Goal: Information Seeking & Learning: Learn about a topic

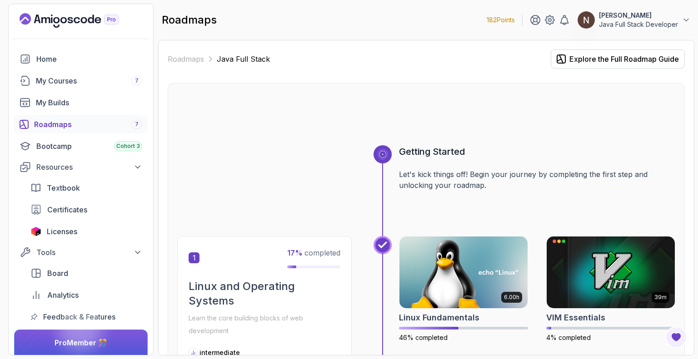
scroll to position [581, 0]
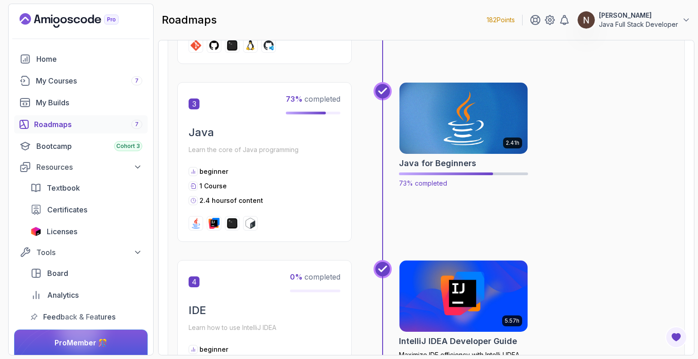
click at [454, 147] on img at bounding box center [463, 118] width 135 height 75
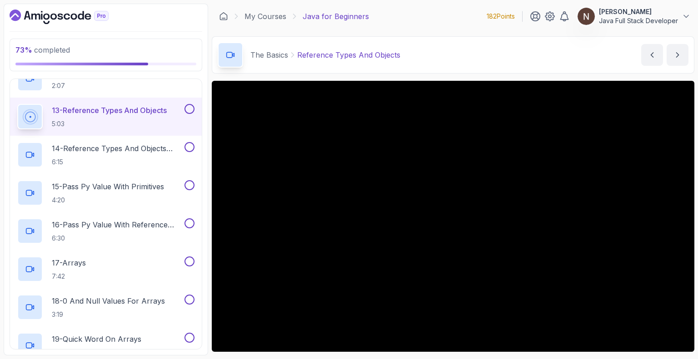
scroll to position [583, 0]
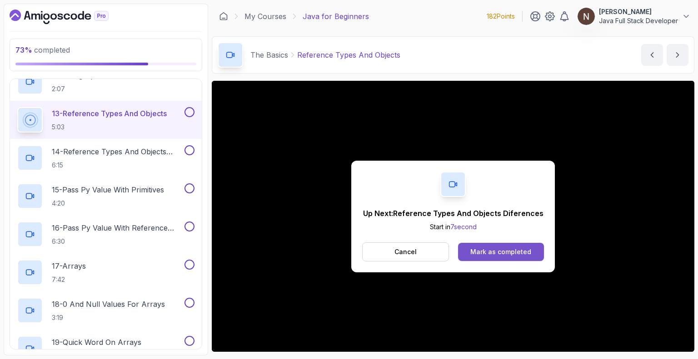
click at [496, 255] on div "Mark as completed" at bounding box center [500, 252] width 61 height 9
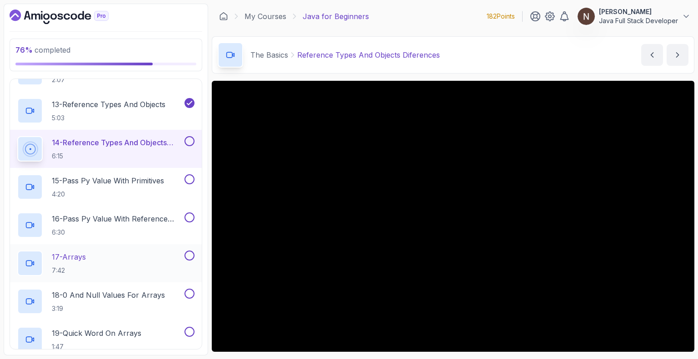
scroll to position [584, 0]
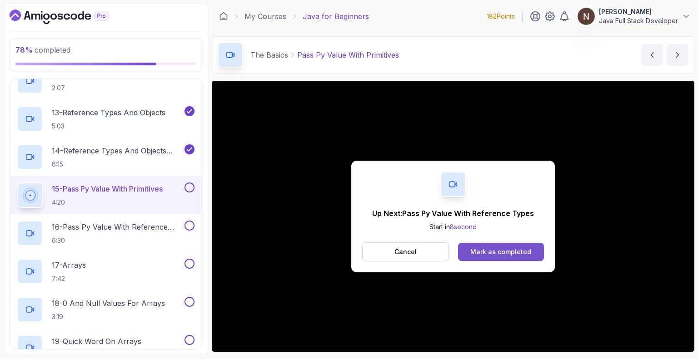
click at [516, 251] on div "Mark as completed" at bounding box center [500, 252] width 61 height 9
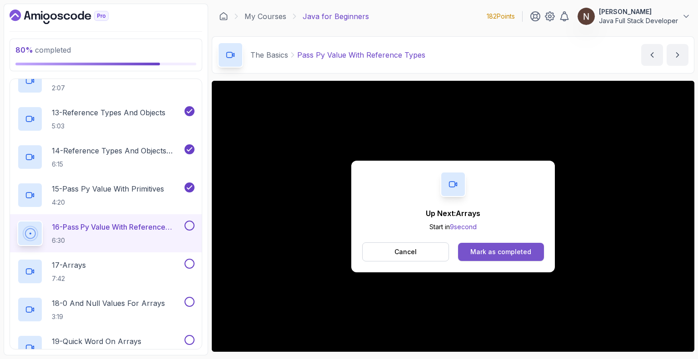
click at [502, 249] on div "Mark as completed" at bounding box center [500, 252] width 61 height 9
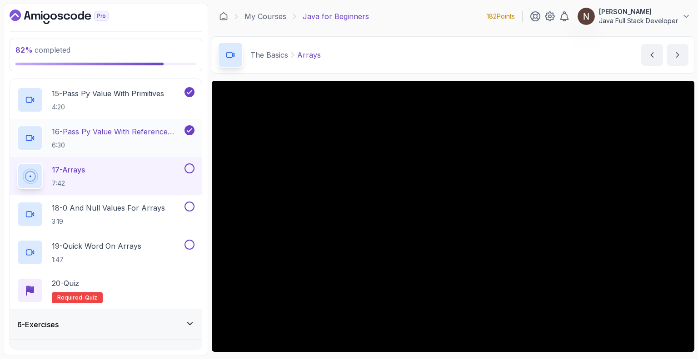
scroll to position [698, 0]
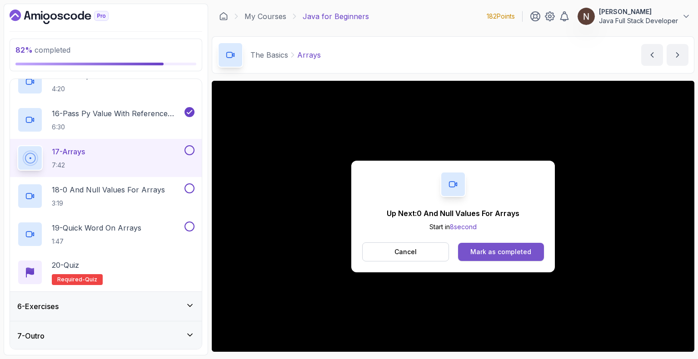
click at [480, 251] on div "Mark as completed" at bounding box center [500, 252] width 61 height 9
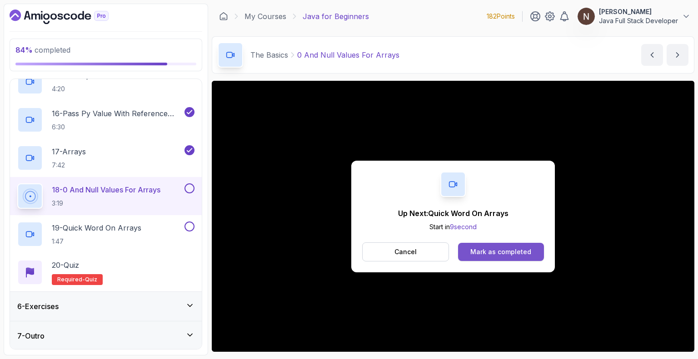
click at [513, 249] on div "Mark as completed" at bounding box center [500, 252] width 61 height 9
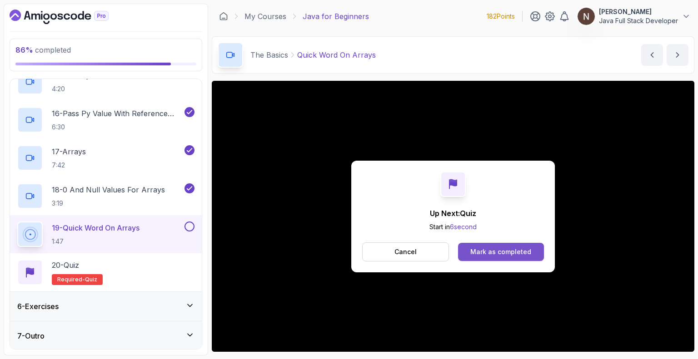
click at [511, 248] on div "Mark as completed" at bounding box center [500, 252] width 61 height 9
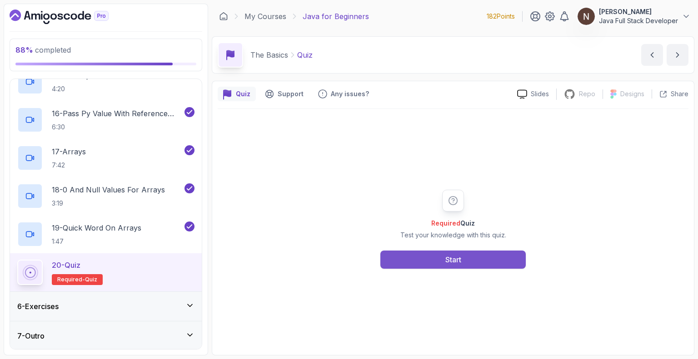
click at [456, 261] on div "Start" at bounding box center [453, 259] width 16 height 11
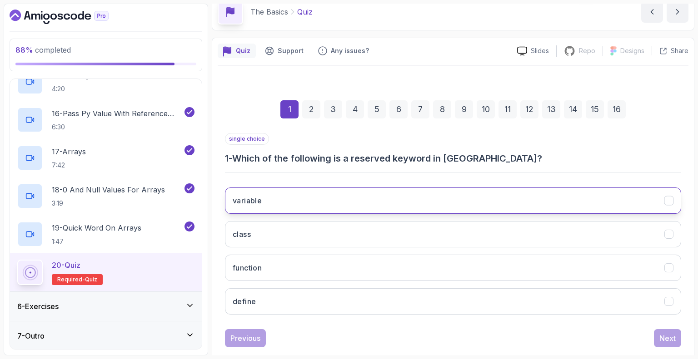
scroll to position [60, 0]
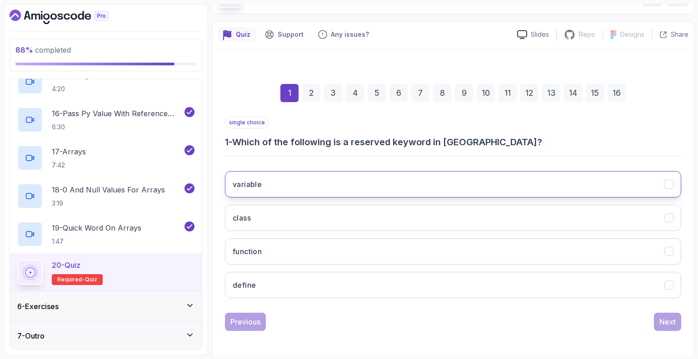
click at [672, 189] on button "variable" at bounding box center [453, 184] width 456 height 26
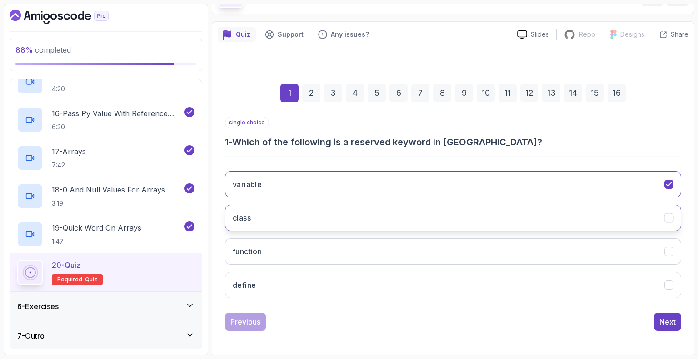
click at [670, 214] on div "class" at bounding box center [669, 219] width 10 height 10
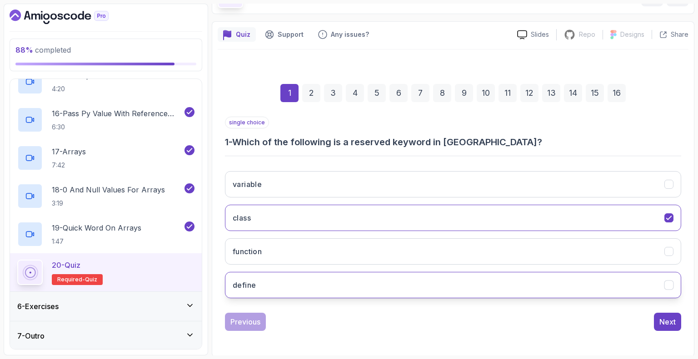
click at [672, 276] on button "define" at bounding box center [453, 285] width 456 height 26
click at [670, 222] on button "class" at bounding box center [453, 218] width 456 height 26
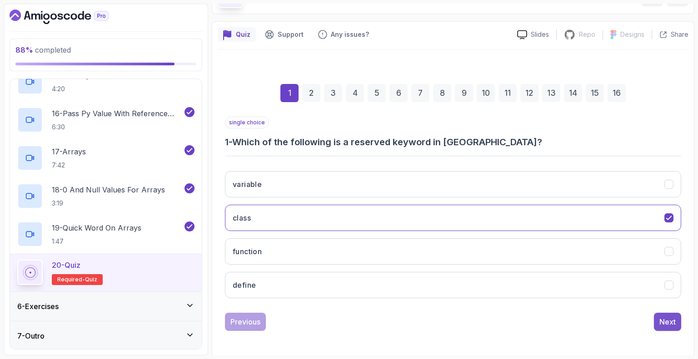
click at [665, 318] on div "Next" at bounding box center [667, 322] width 16 height 11
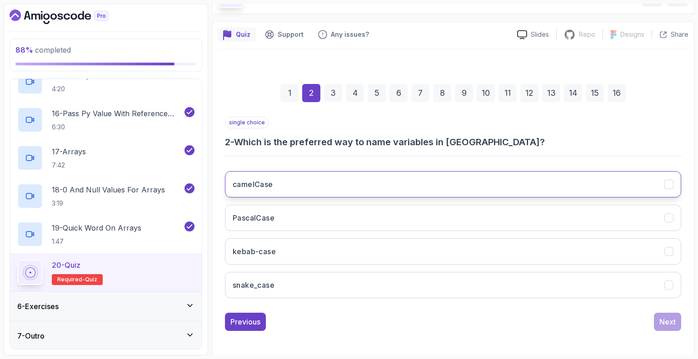
click at [669, 180] on icon "camelCase" at bounding box center [669, 184] width 9 height 9
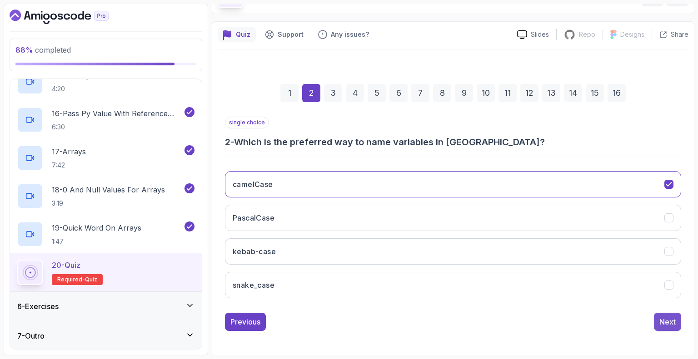
click at [667, 319] on div "Next" at bounding box center [667, 322] width 16 height 11
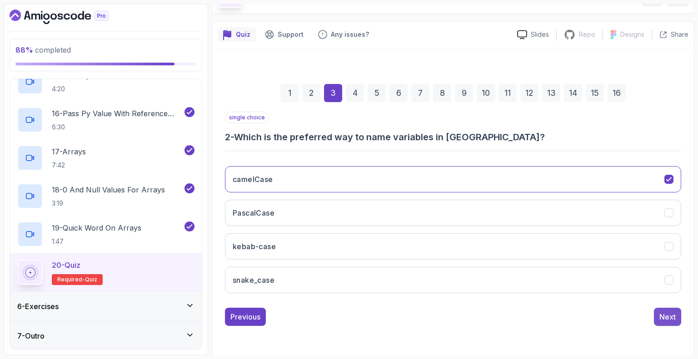
scroll to position [45, 0]
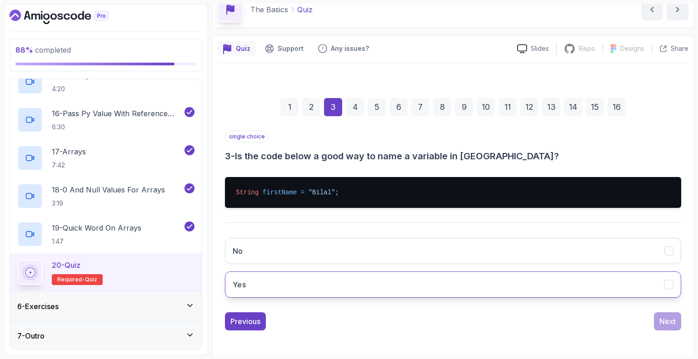
click at [673, 284] on icon "Yes" at bounding box center [669, 285] width 9 height 9
click at [670, 319] on div "Next" at bounding box center [667, 321] width 16 height 11
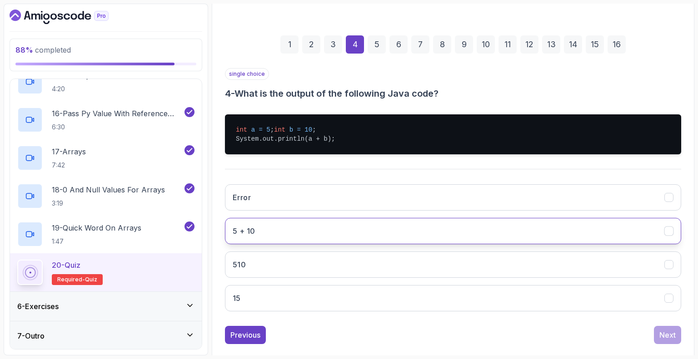
scroll to position [109, 0]
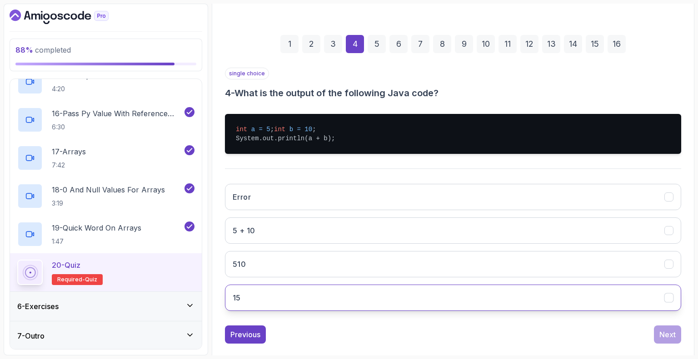
click at [670, 303] on icon "15" at bounding box center [669, 298] width 9 height 9
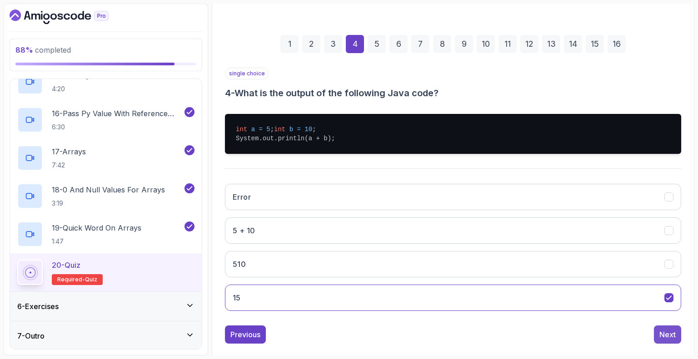
click at [664, 340] on div "Next" at bounding box center [667, 334] width 16 height 11
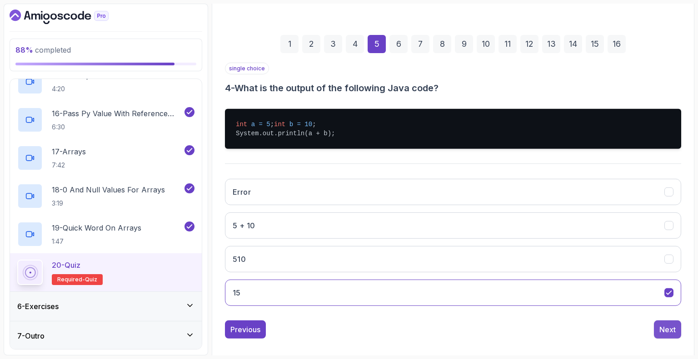
scroll to position [60, 0]
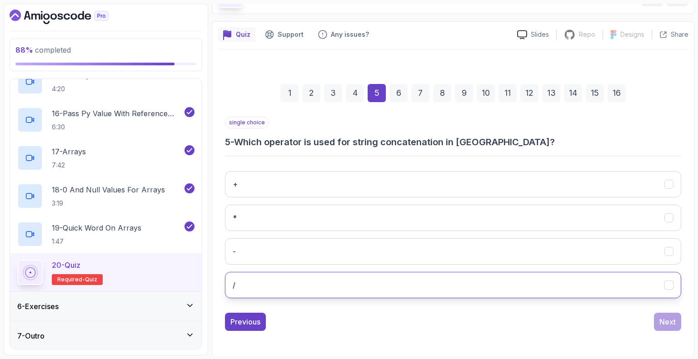
click at [670, 282] on icon "/" at bounding box center [669, 285] width 9 height 9
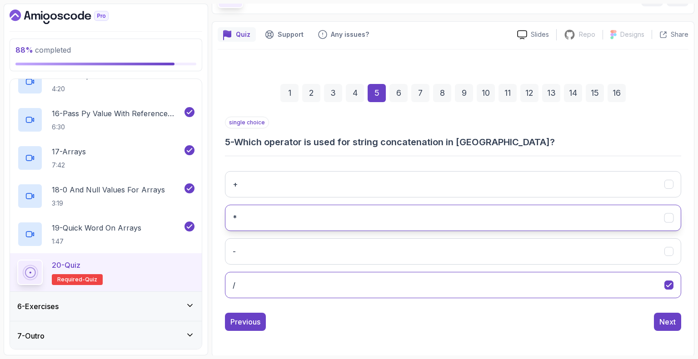
click at [671, 216] on icon "*" at bounding box center [668, 218] width 5 height 4
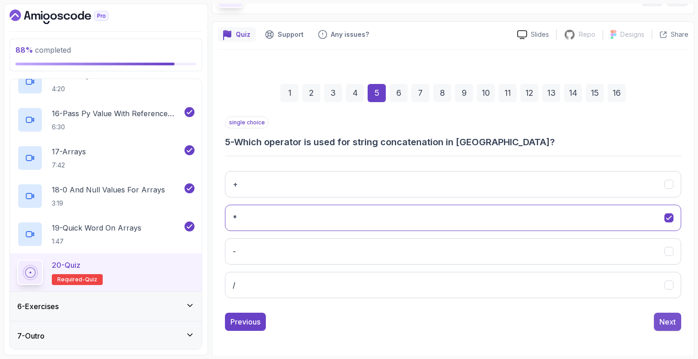
click at [668, 319] on div "Next" at bounding box center [667, 322] width 16 height 11
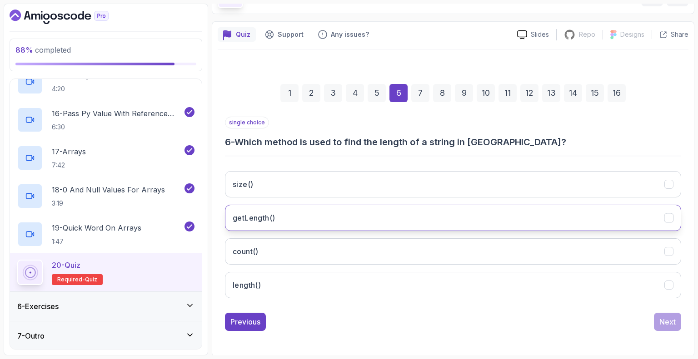
click at [665, 219] on icon "getLength()" at bounding box center [669, 218] width 9 height 9
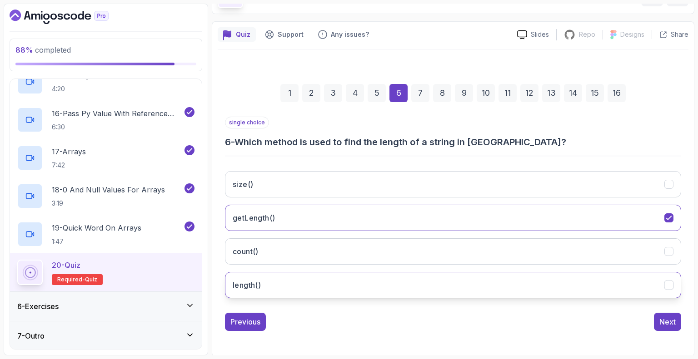
click at [671, 282] on icon "length()" at bounding box center [669, 285] width 9 height 9
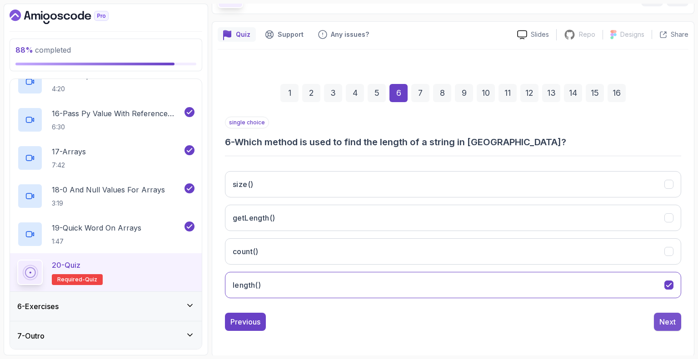
click at [671, 320] on div "Next" at bounding box center [667, 322] width 16 height 11
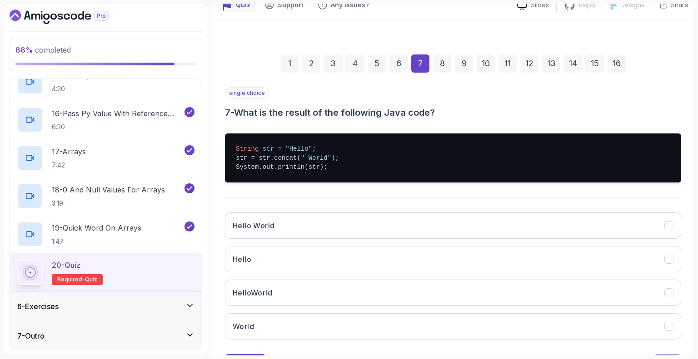
scroll to position [90, 0]
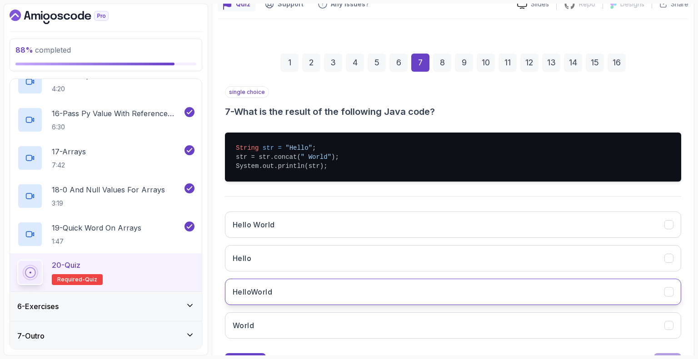
click at [673, 292] on icon "HelloWorld" at bounding box center [669, 292] width 9 height 9
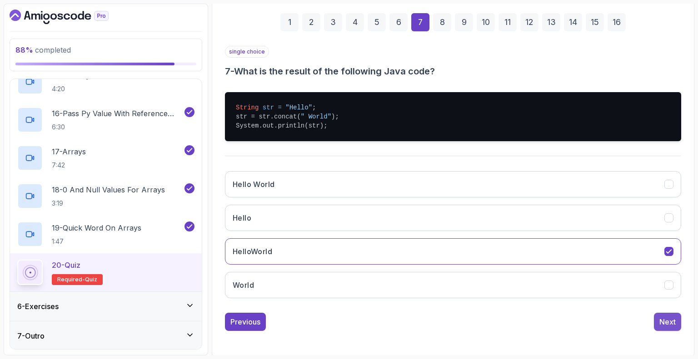
click at [670, 325] on div "Next" at bounding box center [667, 322] width 16 height 11
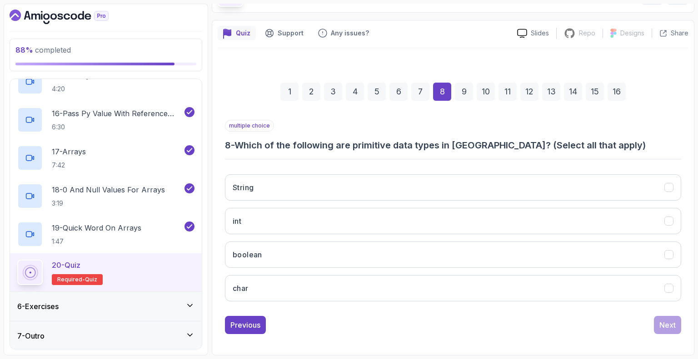
scroll to position [60, 0]
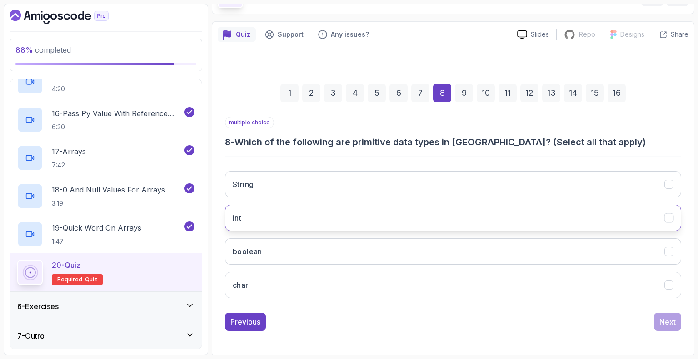
click at [670, 214] on icon "int" at bounding box center [669, 218] width 9 height 9
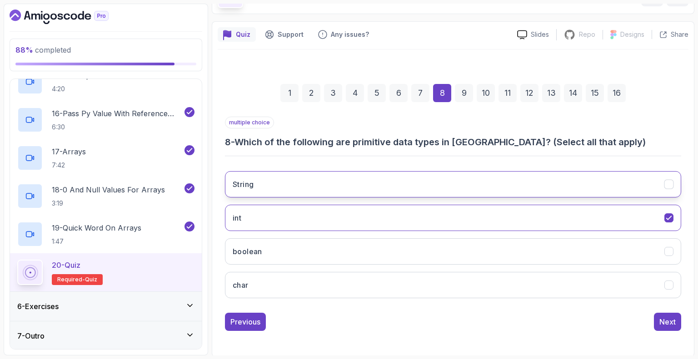
click at [670, 189] on button "String" at bounding box center [453, 184] width 456 height 26
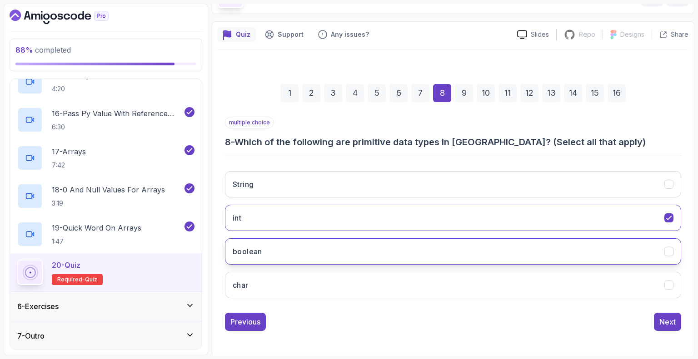
click at [674, 252] on button "boolean" at bounding box center [453, 252] width 456 height 26
click at [671, 250] on icon "boolean" at bounding box center [668, 252] width 5 height 4
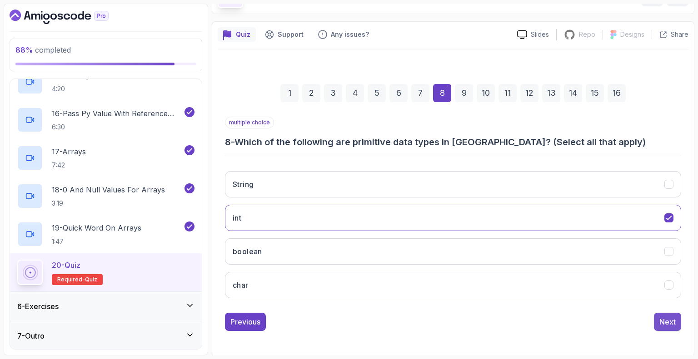
click at [668, 327] on button "Next" at bounding box center [667, 322] width 27 height 18
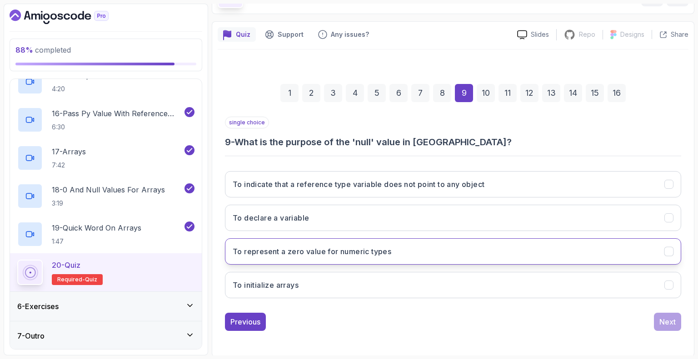
click at [669, 249] on icon "To represent a zero value for numeric types" at bounding box center [669, 252] width 9 height 9
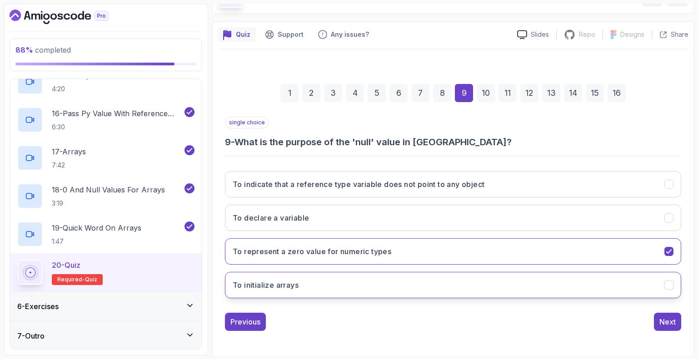
click at [669, 281] on icon "To initialize arrays" at bounding box center [669, 285] width 9 height 9
click at [671, 249] on icon "To represent a zero value for numeric types" at bounding box center [669, 252] width 9 height 9
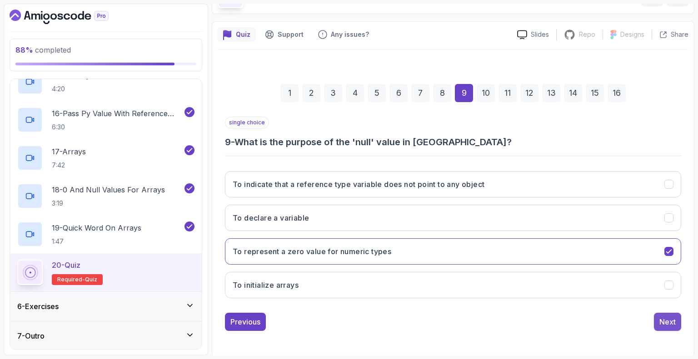
click at [668, 318] on div "Next" at bounding box center [667, 322] width 16 height 11
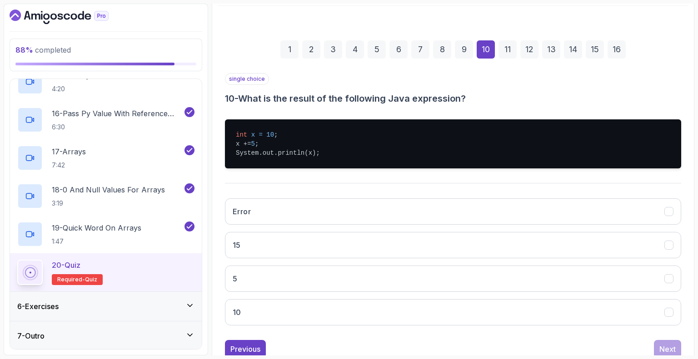
scroll to position [111, 0]
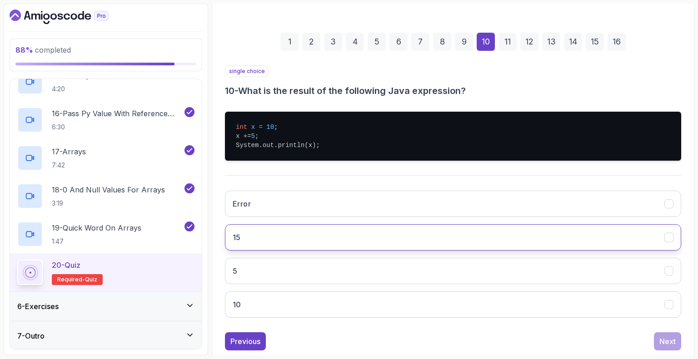
click at [667, 238] on icon "15" at bounding box center [668, 238] width 5 height 4
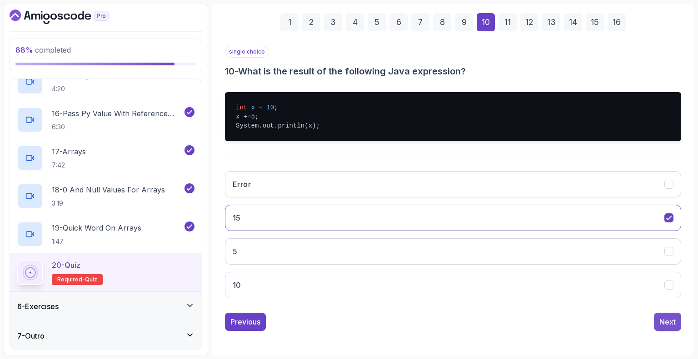
click at [669, 322] on div "Next" at bounding box center [667, 322] width 16 height 11
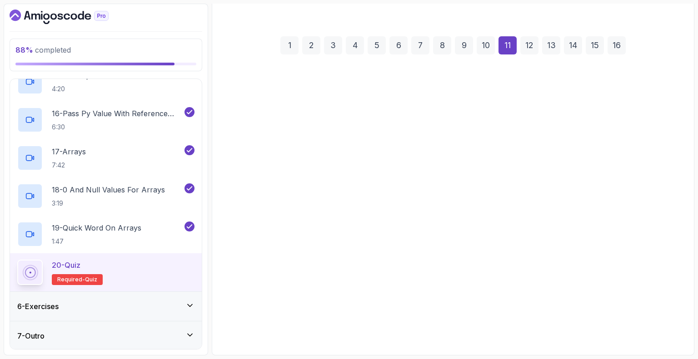
scroll to position [93, 0]
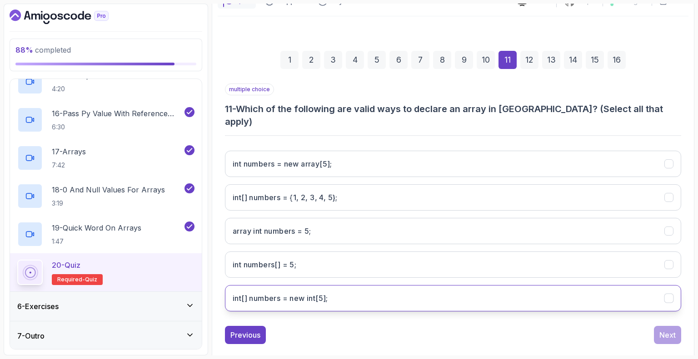
click at [668, 294] on icon "int[] numbers = new int[5];" at bounding box center [669, 298] width 9 height 9
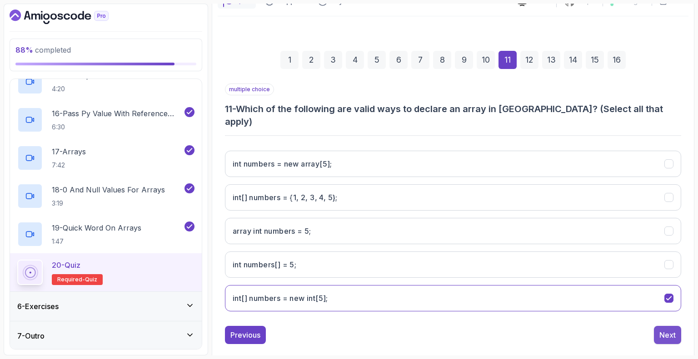
click at [671, 330] on div "Next" at bounding box center [667, 335] width 16 height 11
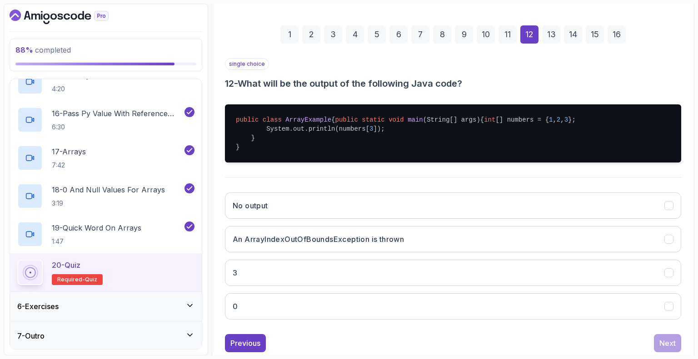
scroll to position [123, 0]
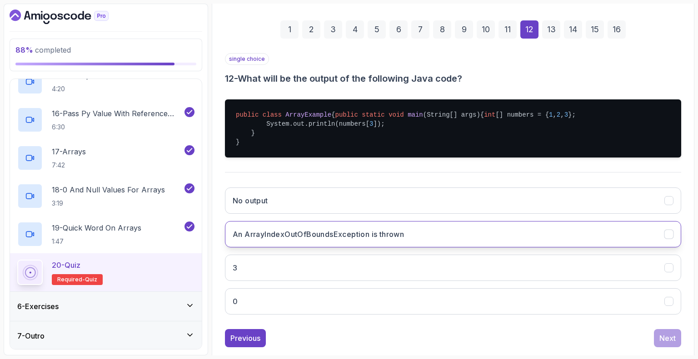
click at [666, 236] on icon "An ArrayIndexOutOfBoundsException is thrown" at bounding box center [668, 235] width 5 height 4
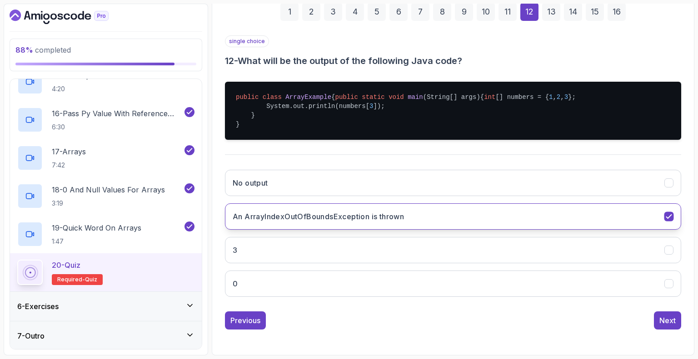
scroll to position [158, 0]
click at [667, 318] on div "Next" at bounding box center [667, 320] width 16 height 11
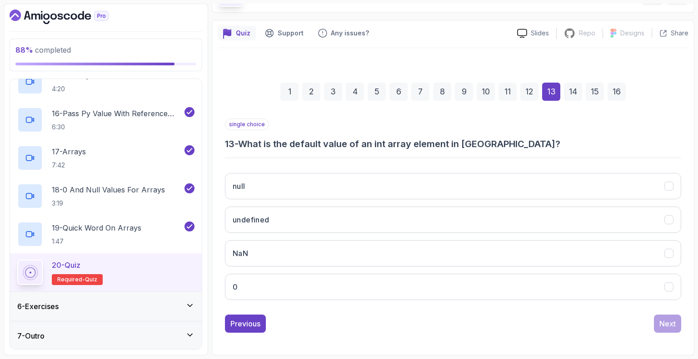
scroll to position [60, 0]
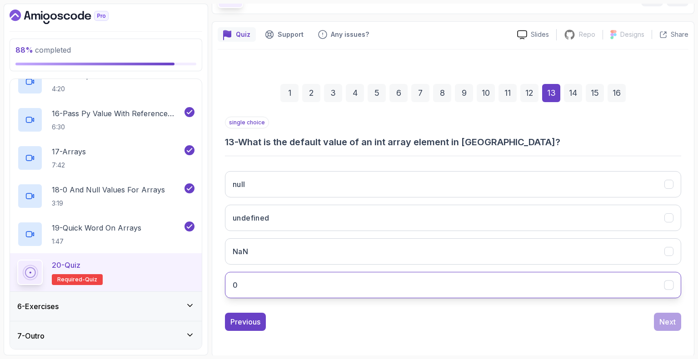
click at [672, 281] on icon "0" at bounding box center [669, 285] width 9 height 9
click at [669, 321] on div "Next" at bounding box center [667, 322] width 16 height 11
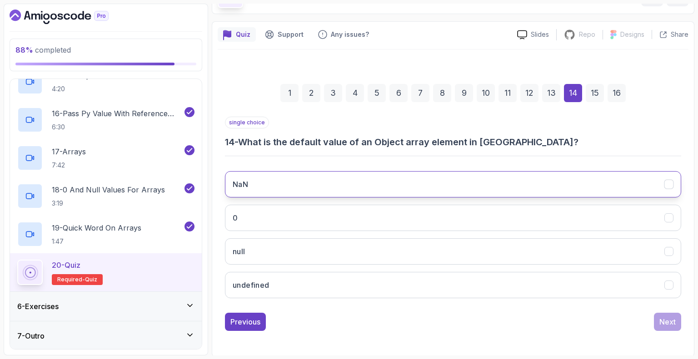
click at [671, 188] on icon "NaN" at bounding box center [669, 184] width 9 height 9
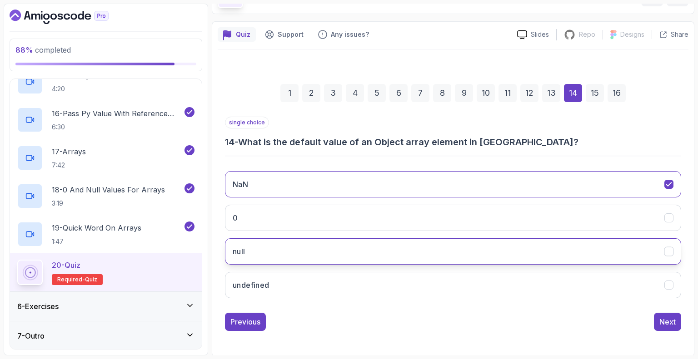
click at [669, 249] on icon "null" at bounding box center [669, 252] width 9 height 9
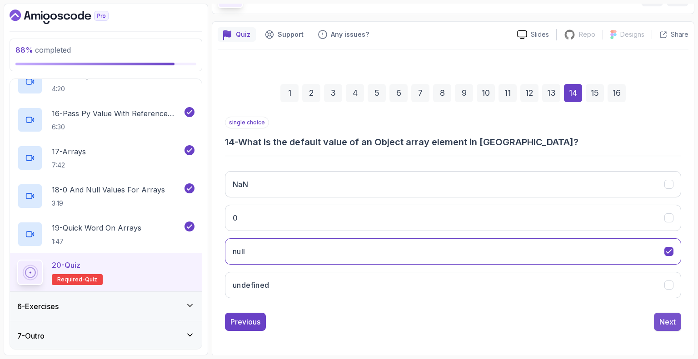
click at [665, 325] on div "Next" at bounding box center [667, 322] width 16 height 11
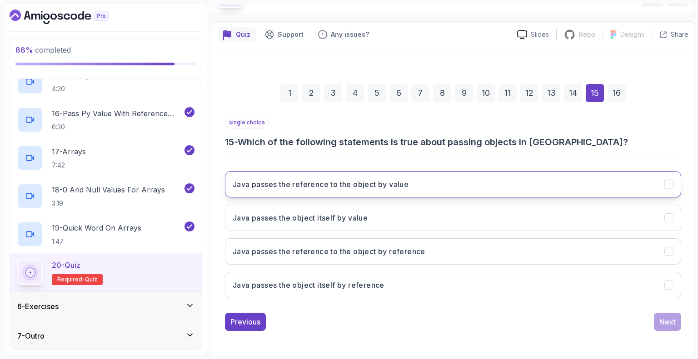
click at [673, 182] on icon "Java passes the reference to the object by value" at bounding box center [669, 184] width 9 height 9
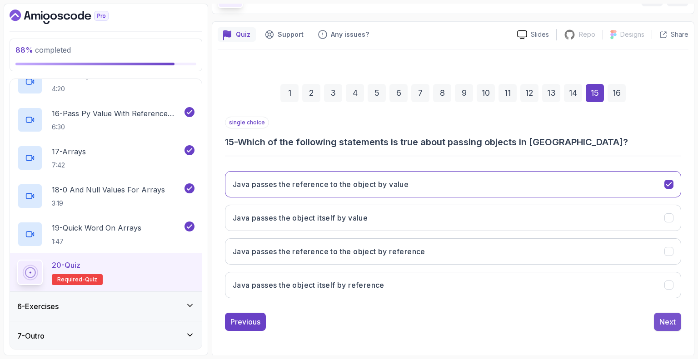
click at [664, 322] on div "Next" at bounding box center [667, 322] width 16 height 11
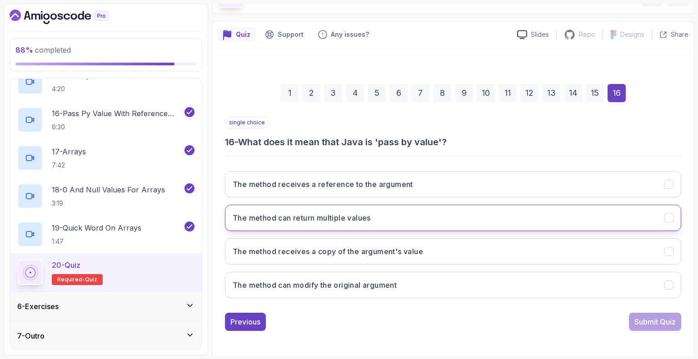
click at [669, 215] on icon "The method can return multiple values" at bounding box center [669, 218] width 9 height 9
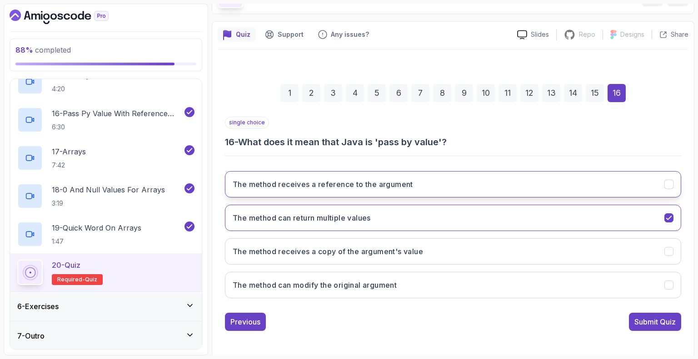
click at [669, 183] on icon "The method receives a reference to the argument" at bounding box center [669, 184] width 9 height 9
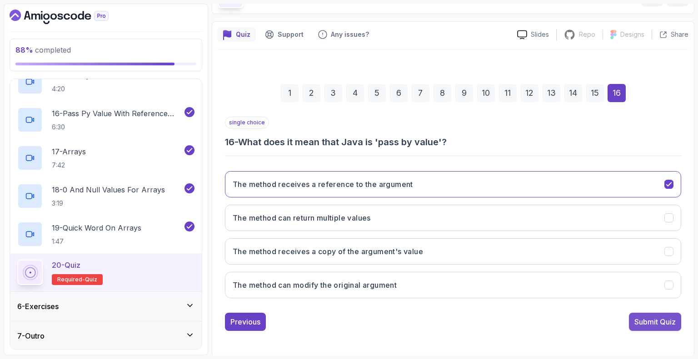
click at [652, 318] on div "Submit Quiz" at bounding box center [654, 322] width 41 height 11
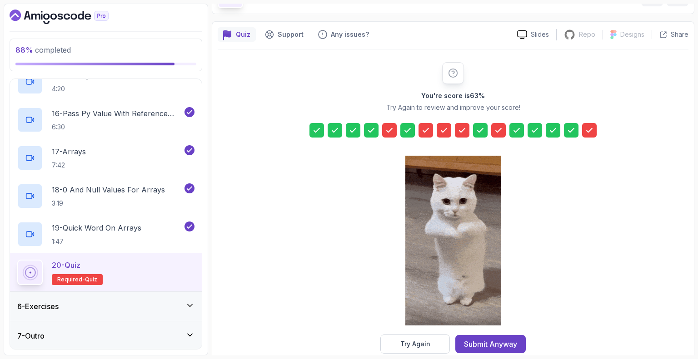
click at [385, 127] on icon at bounding box center [389, 130] width 9 height 9
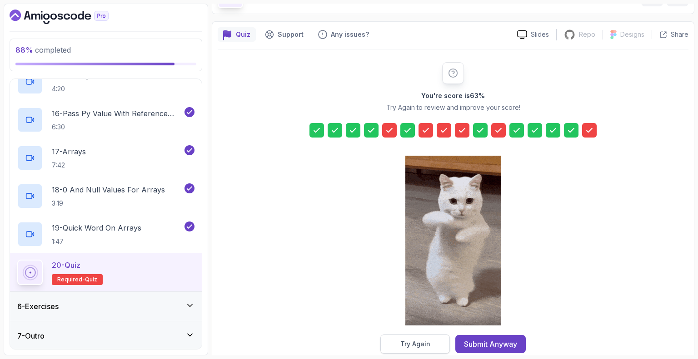
click at [416, 345] on div "Try Again" at bounding box center [415, 344] width 30 height 9
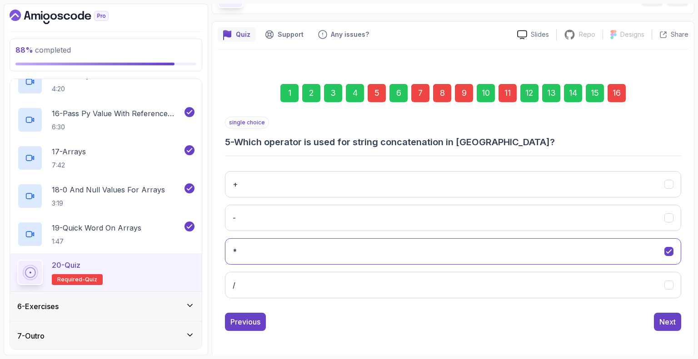
click at [376, 90] on div "5" at bounding box center [377, 93] width 18 height 18
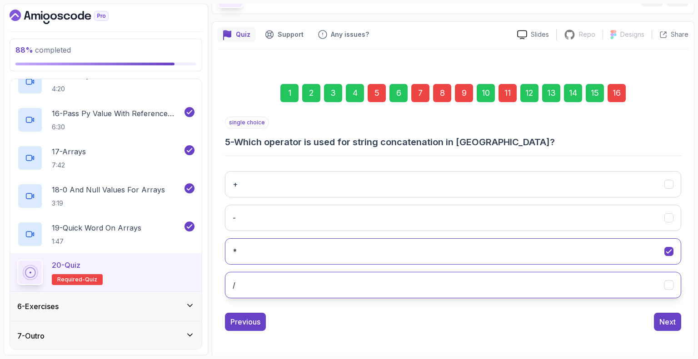
click at [672, 286] on icon "/" at bounding box center [669, 285] width 9 height 9
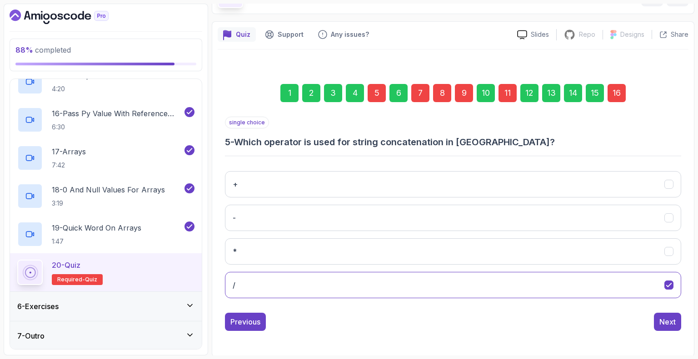
click at [419, 92] on div "7" at bounding box center [420, 93] width 18 height 18
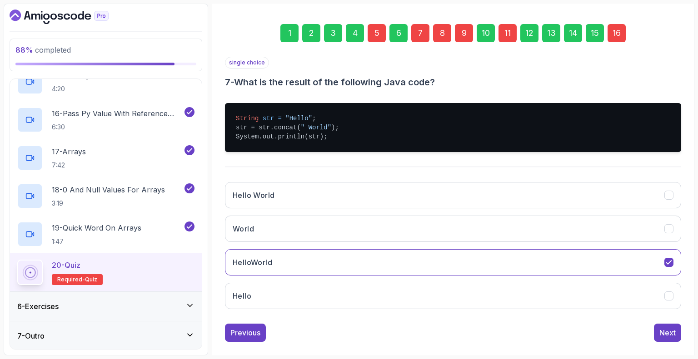
scroll to position [130, 0]
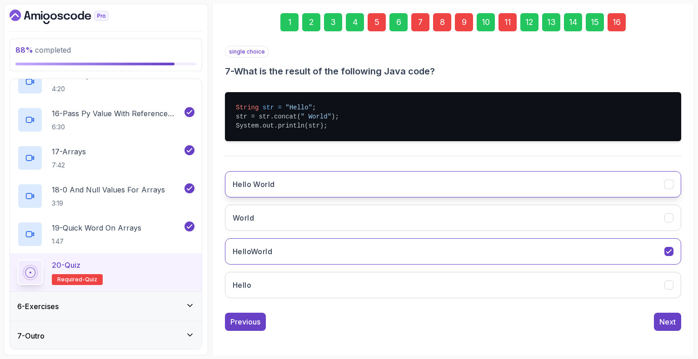
click at [669, 187] on icon "Hello World" at bounding box center [669, 184] width 9 height 9
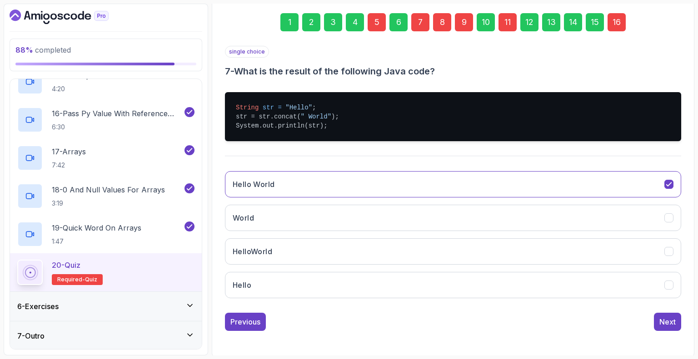
click at [439, 21] on div "8" at bounding box center [442, 22] width 18 height 18
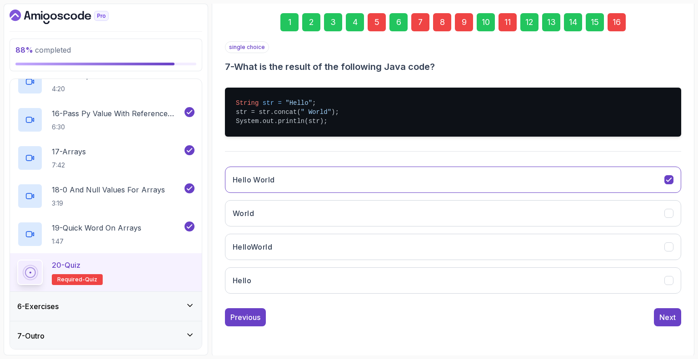
scroll to position [60, 0]
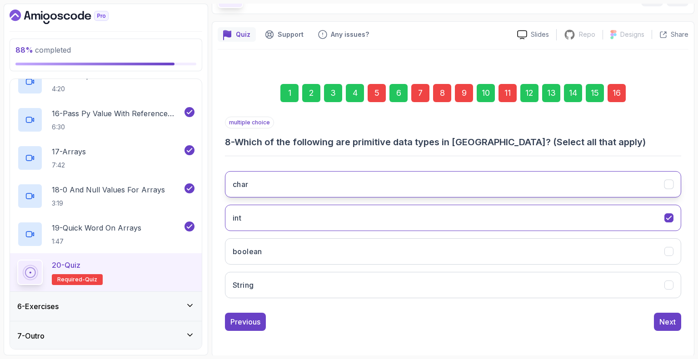
click at [670, 183] on icon "char" at bounding box center [668, 185] width 5 height 4
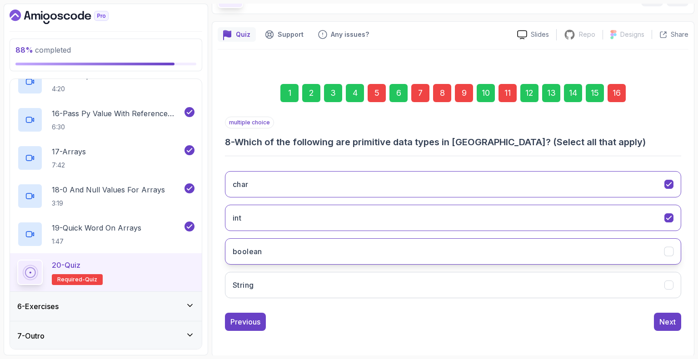
click at [671, 252] on icon "boolean" at bounding box center [669, 252] width 9 height 9
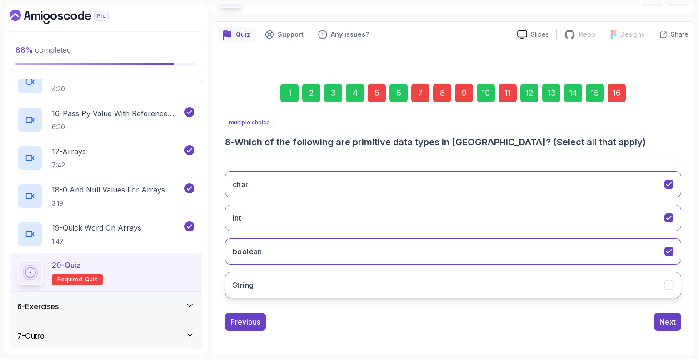
click at [667, 285] on icon "String" at bounding box center [668, 286] width 5 height 4
click at [659, 329] on button "Next" at bounding box center [667, 322] width 27 height 18
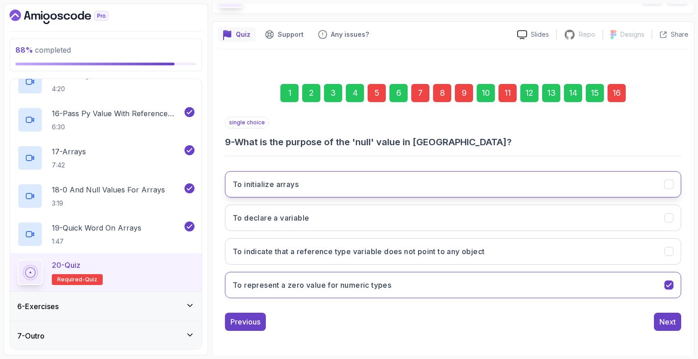
click at [673, 182] on div "To initialize arrays" at bounding box center [669, 185] width 10 height 10
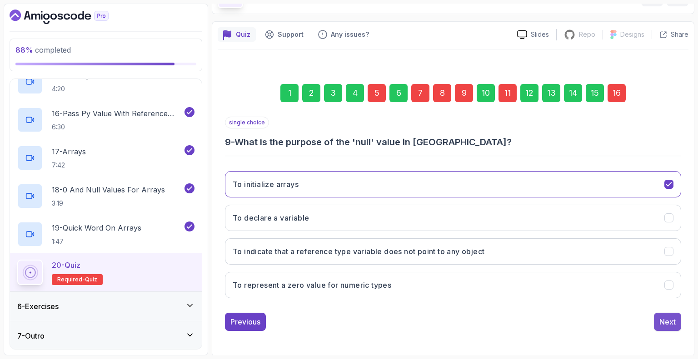
click at [665, 320] on div "Next" at bounding box center [667, 322] width 16 height 11
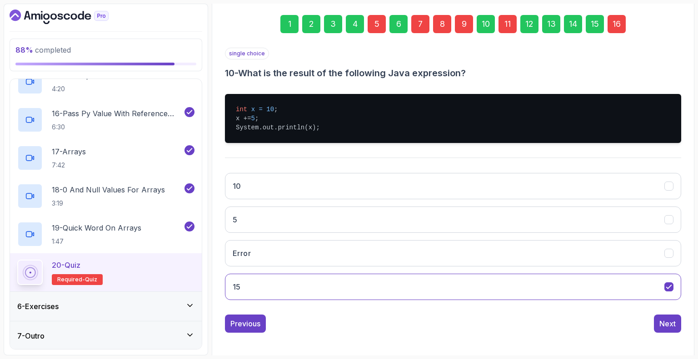
scroll to position [130, 0]
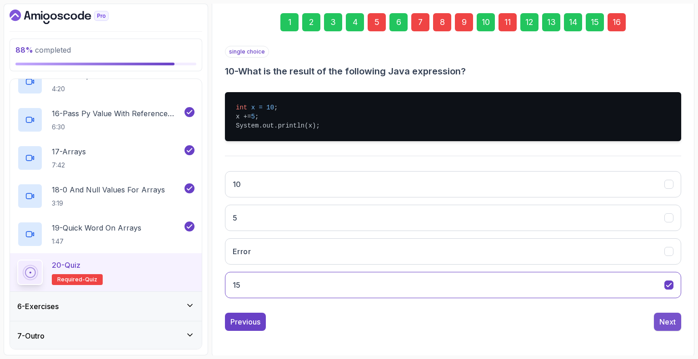
click at [667, 321] on div "Next" at bounding box center [667, 322] width 16 height 11
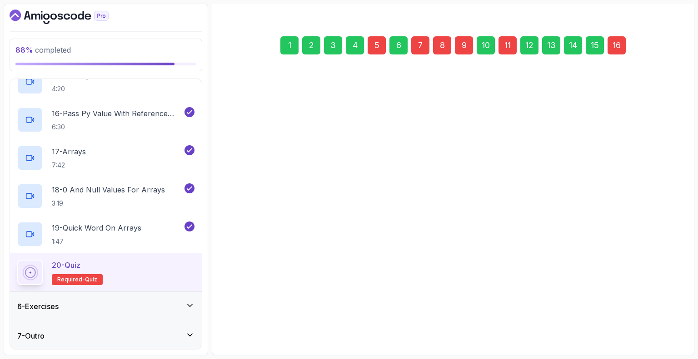
scroll to position [93, 0]
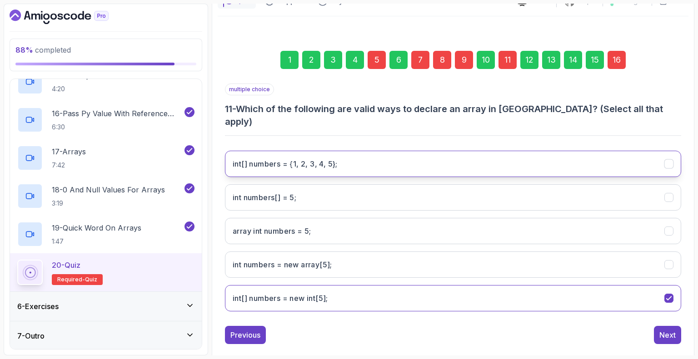
click at [673, 154] on 5};"] "int[] numbers = {1, 2, 3, 4, 5};" at bounding box center [453, 164] width 456 height 26
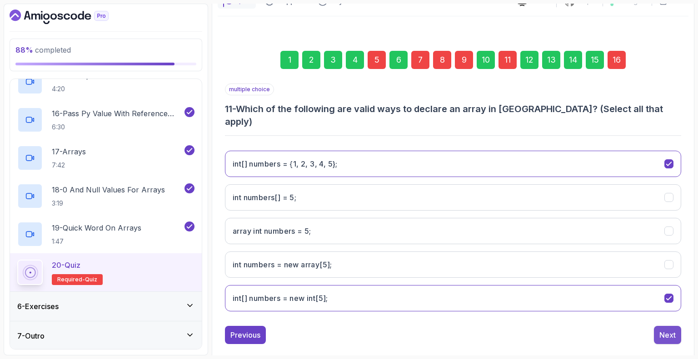
click at [666, 326] on button "Next" at bounding box center [667, 335] width 27 height 18
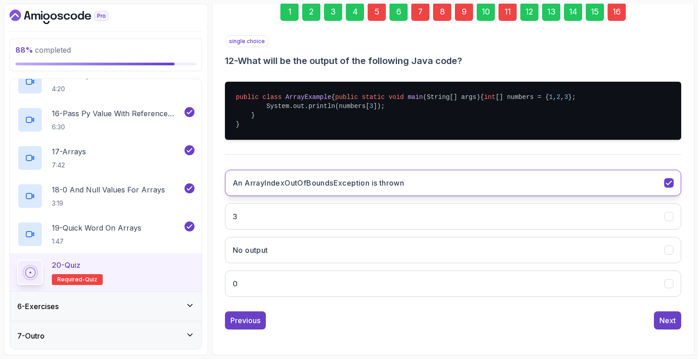
scroll to position [0, 0]
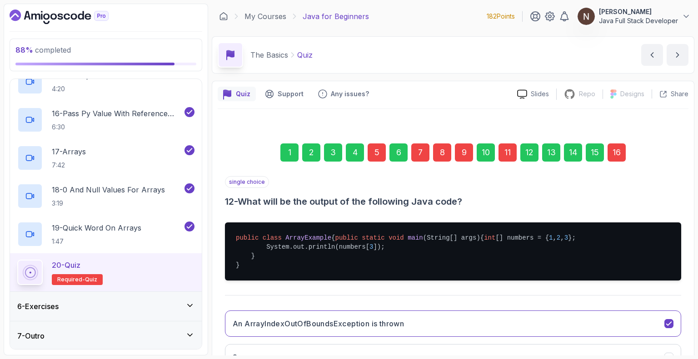
click at [616, 154] on div "16" at bounding box center [617, 153] width 18 height 18
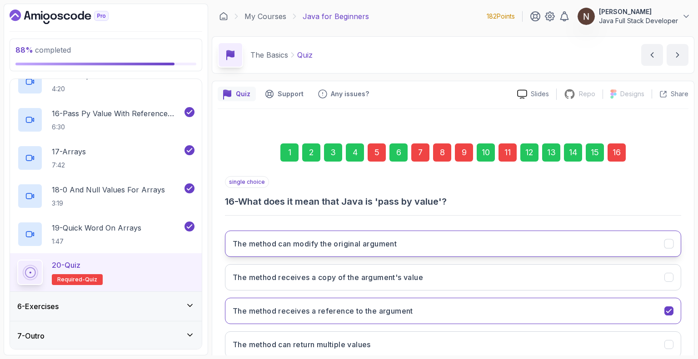
scroll to position [60, 0]
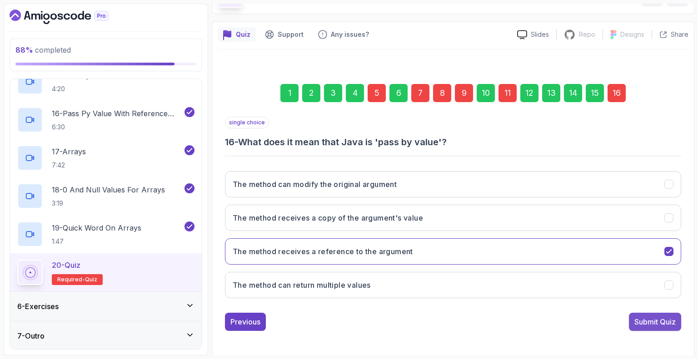
click at [643, 321] on div "Submit Quiz" at bounding box center [654, 322] width 41 height 11
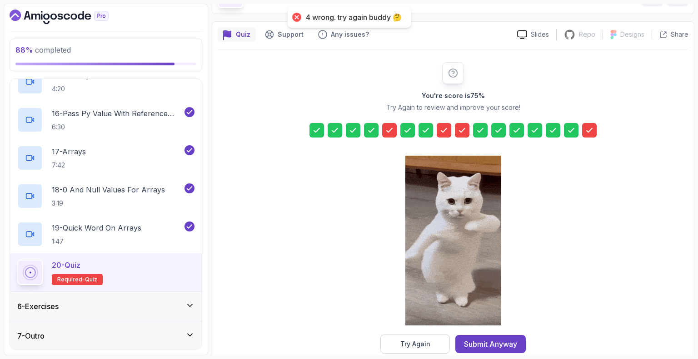
click at [394, 130] on icon at bounding box center [389, 130] width 9 height 9
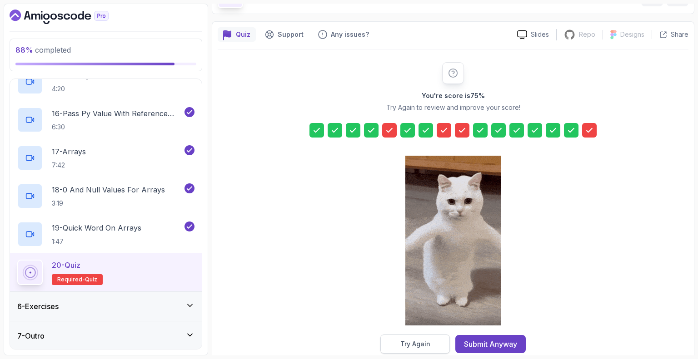
click at [417, 341] on div "Try Again" at bounding box center [415, 344] width 30 height 9
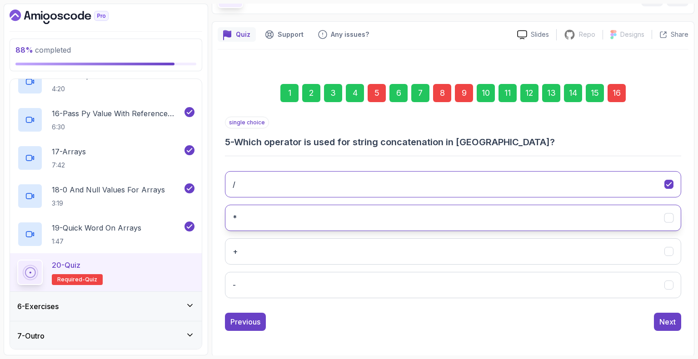
click at [665, 218] on icon "*" at bounding box center [669, 218] width 9 height 9
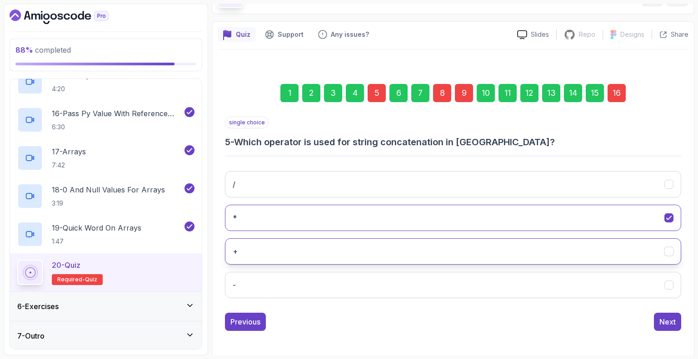
click at [674, 258] on button "+" at bounding box center [453, 252] width 456 height 26
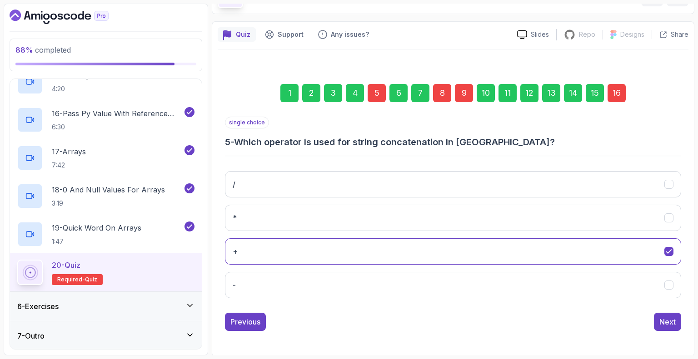
click at [418, 88] on div "7" at bounding box center [420, 93] width 18 height 18
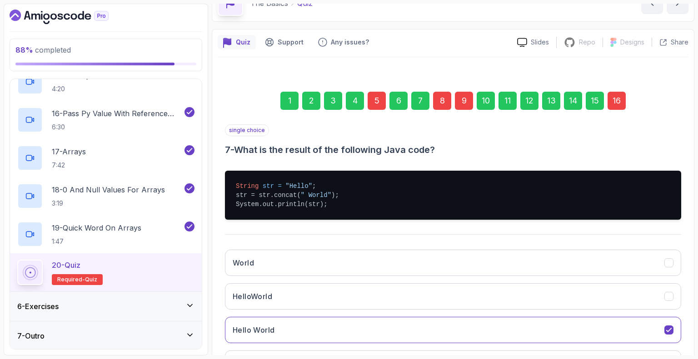
scroll to position [46, 0]
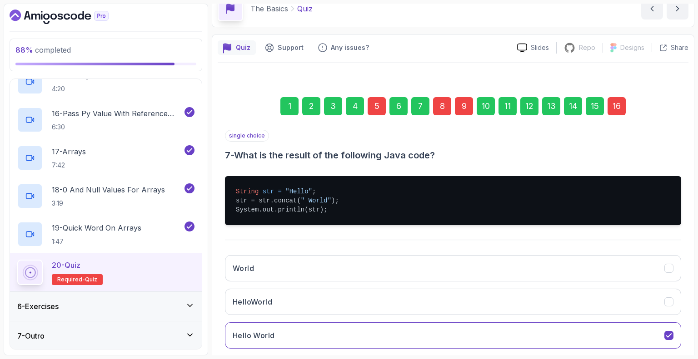
click at [449, 103] on div "8" at bounding box center [442, 106] width 18 height 18
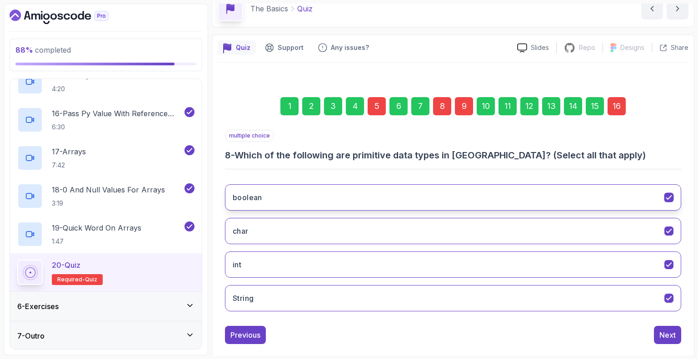
click at [671, 198] on icon "boolean" at bounding box center [669, 198] width 9 height 9
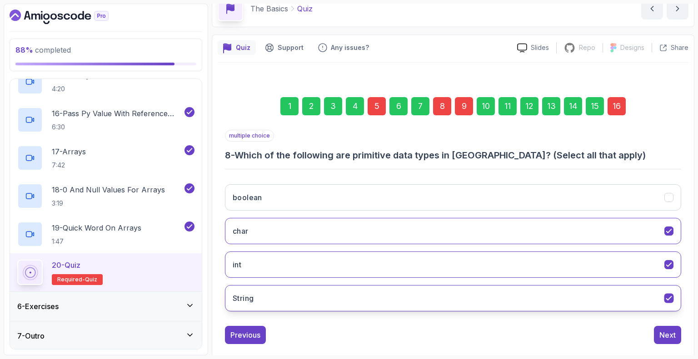
click at [667, 298] on icon "String" at bounding box center [668, 299] width 5 height 4
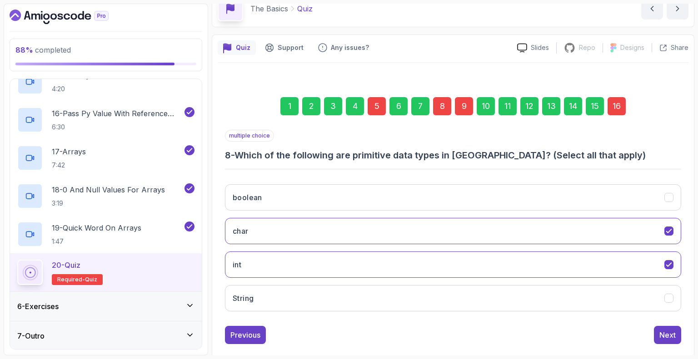
click at [464, 105] on div "9" at bounding box center [464, 106] width 18 height 18
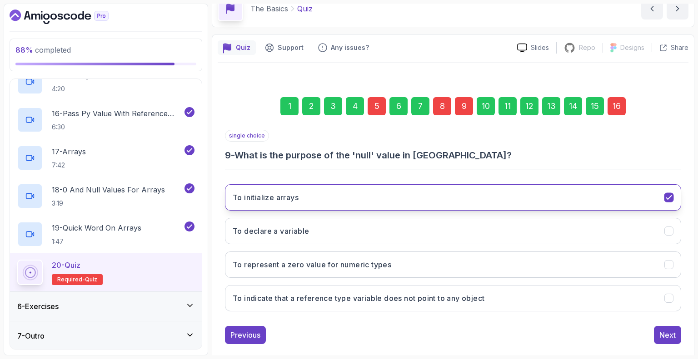
scroll to position [60, 0]
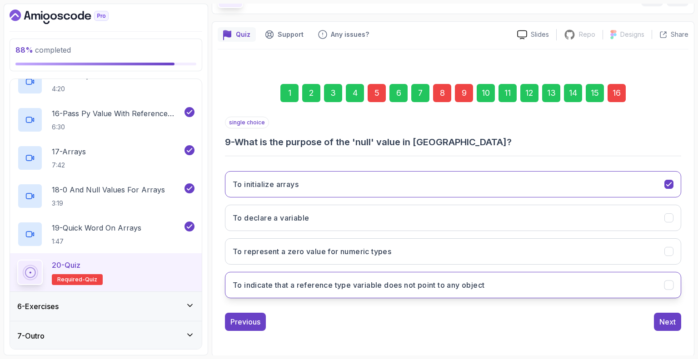
click at [669, 284] on icon "To indicate that a reference type variable does not point to any object" at bounding box center [668, 286] width 5 height 4
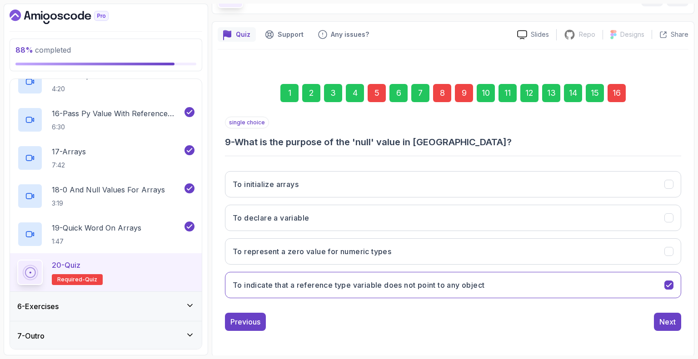
click at [467, 90] on div "9" at bounding box center [464, 93] width 18 height 18
click at [616, 90] on div "16" at bounding box center [617, 93] width 18 height 18
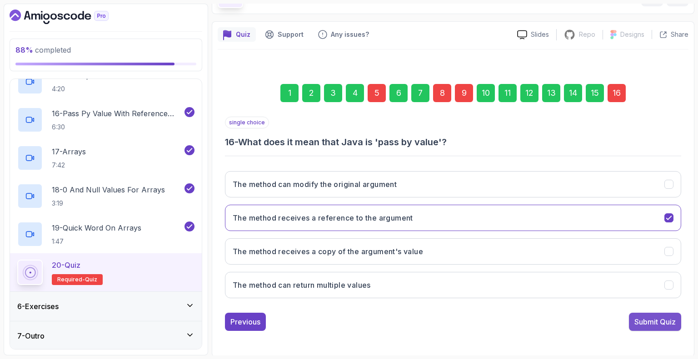
click at [662, 318] on div "Submit Quiz" at bounding box center [654, 322] width 41 height 11
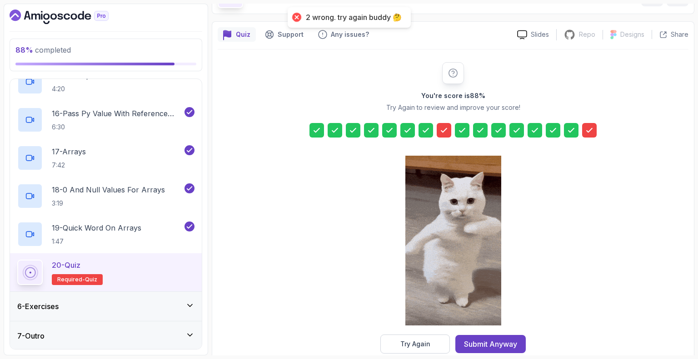
click at [316, 125] on div at bounding box center [316, 130] width 15 height 15
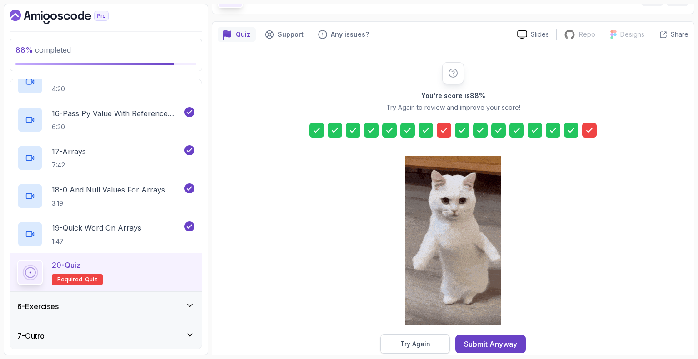
click at [423, 341] on div "Try Again" at bounding box center [415, 344] width 30 height 9
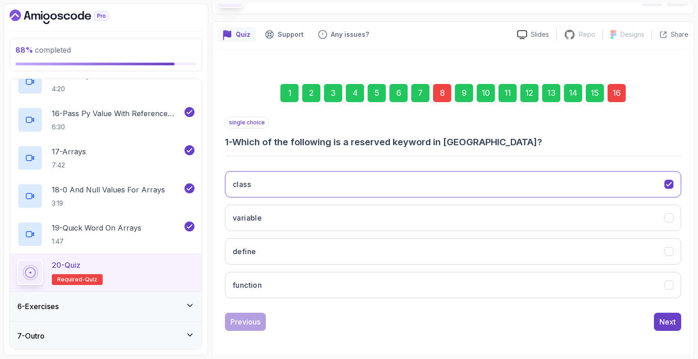
click at [284, 90] on div "1" at bounding box center [289, 93] width 18 height 18
click at [314, 93] on div "2" at bounding box center [311, 93] width 18 height 18
click at [331, 90] on div "3" at bounding box center [333, 93] width 18 height 18
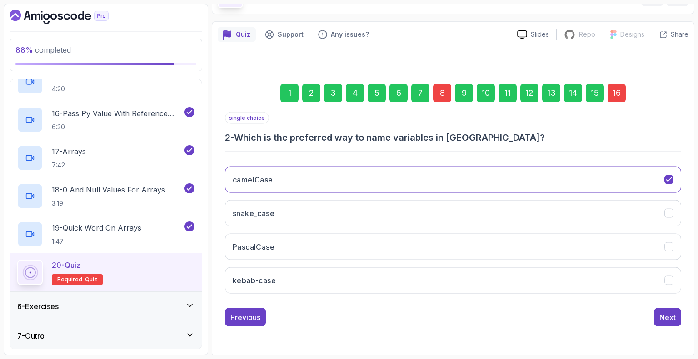
scroll to position [45, 0]
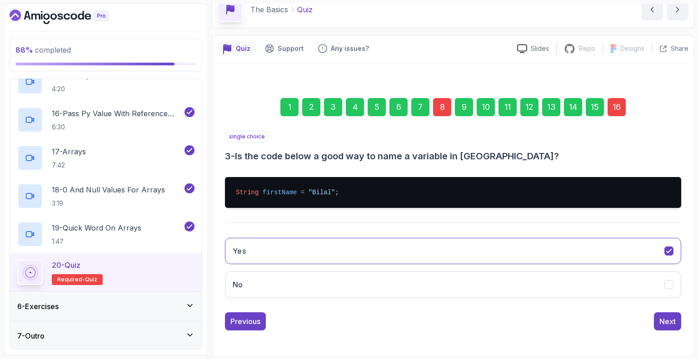
click at [355, 109] on div "4" at bounding box center [355, 107] width 18 height 18
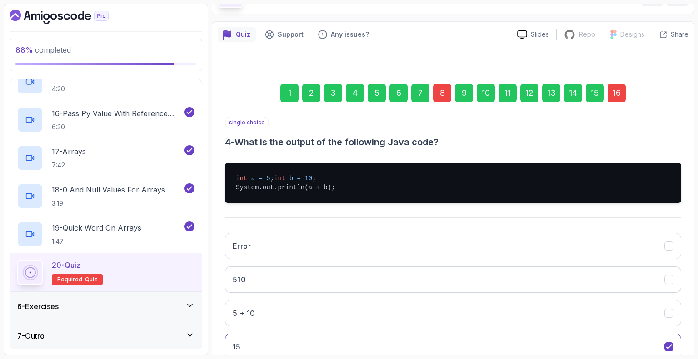
scroll to position [130, 0]
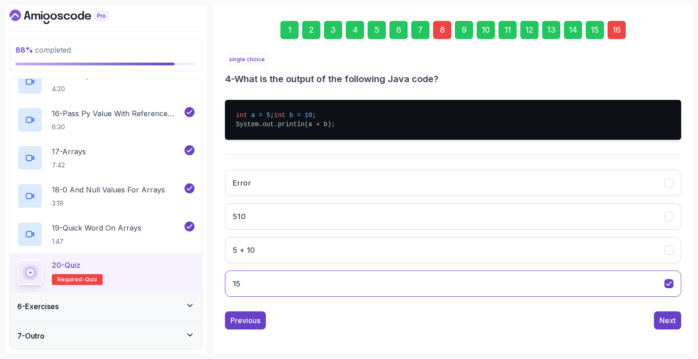
click at [372, 25] on div "5" at bounding box center [377, 30] width 18 height 18
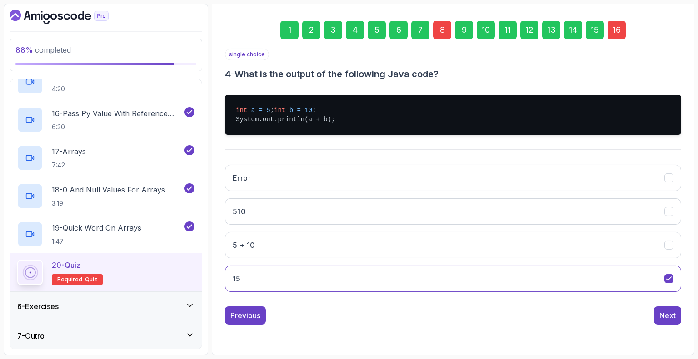
scroll to position [60, 0]
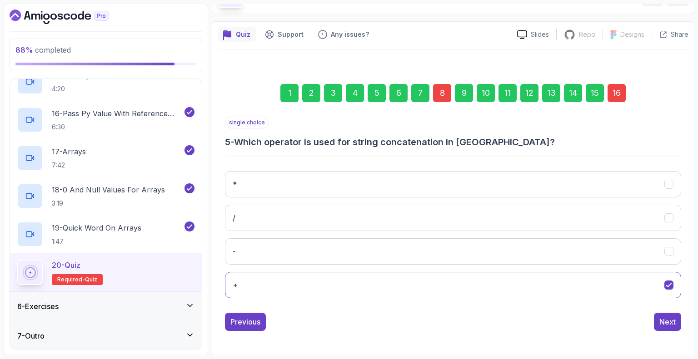
click at [397, 94] on div "6" at bounding box center [398, 93] width 18 height 18
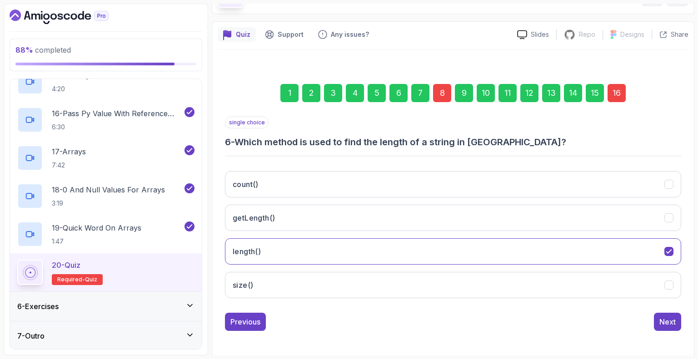
click at [420, 90] on div "7" at bounding box center [420, 93] width 18 height 18
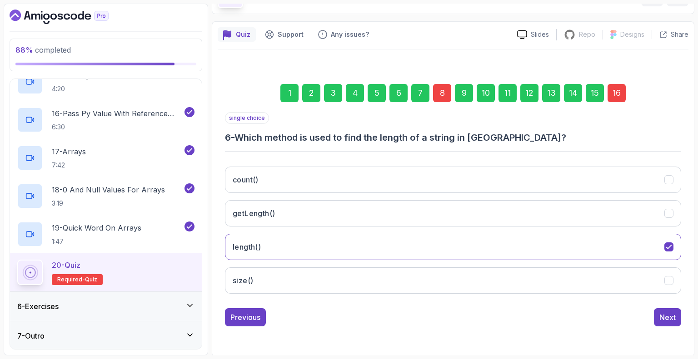
scroll to position [130, 0]
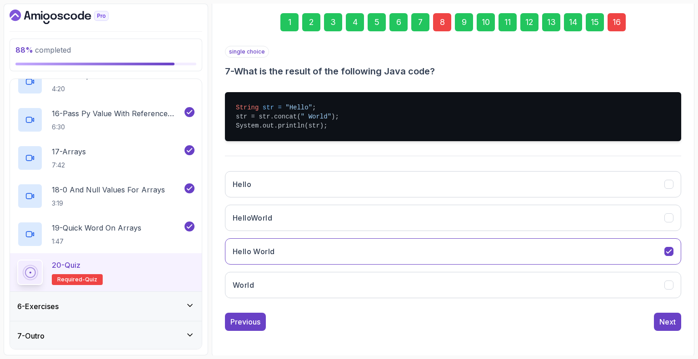
click at [446, 21] on div "8" at bounding box center [442, 22] width 18 height 18
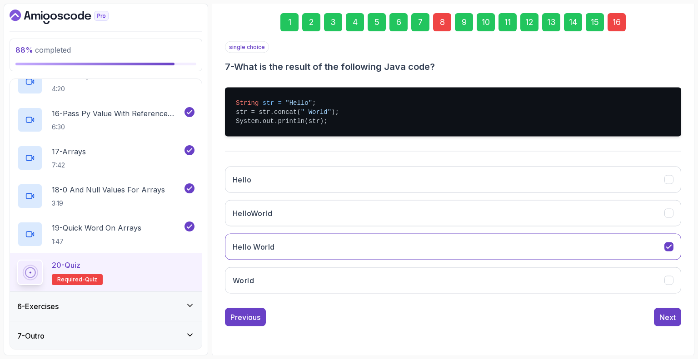
scroll to position [60, 0]
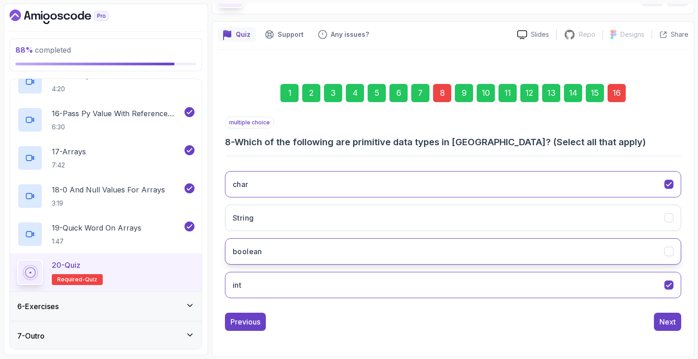
click at [669, 249] on icon "boolean" at bounding box center [669, 252] width 9 height 9
click at [617, 93] on div "16" at bounding box center [617, 93] width 18 height 18
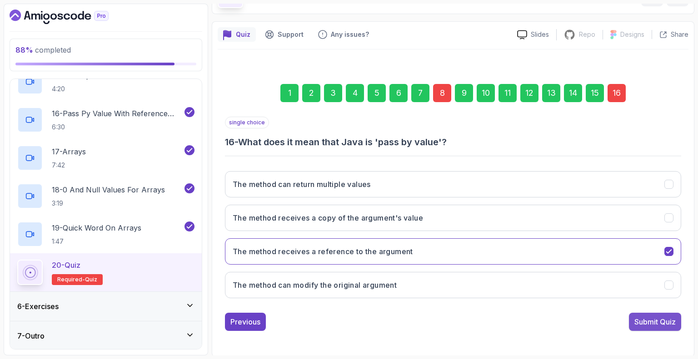
click at [645, 317] on div "Submit Quiz" at bounding box center [654, 322] width 41 height 11
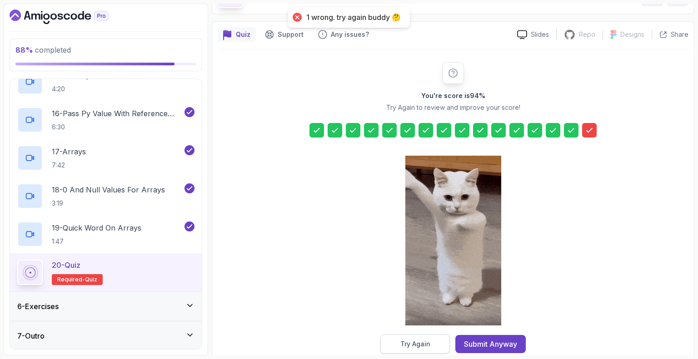
click at [407, 347] on div "Try Again" at bounding box center [415, 344] width 30 height 9
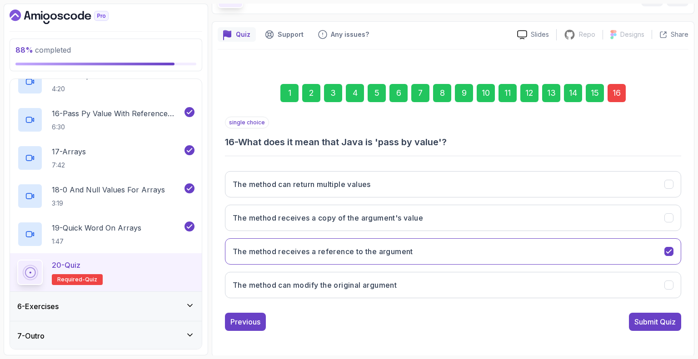
click at [419, 92] on div "7" at bounding box center [420, 93] width 18 height 18
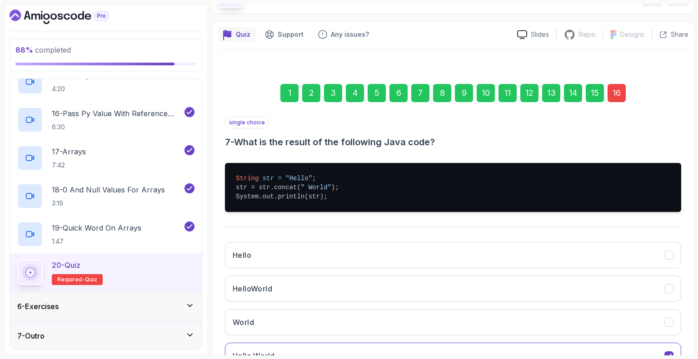
click at [444, 92] on div "8" at bounding box center [442, 93] width 18 height 18
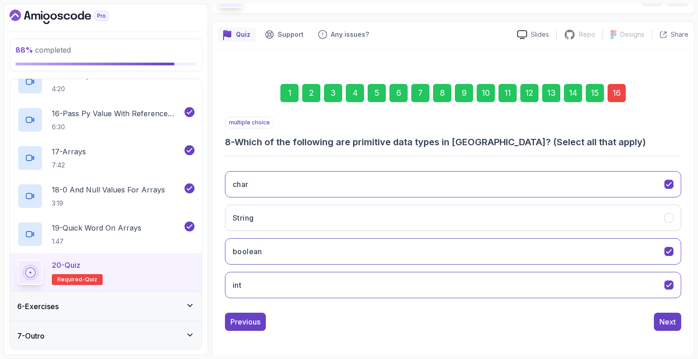
click at [467, 94] on div "9" at bounding box center [464, 93] width 18 height 18
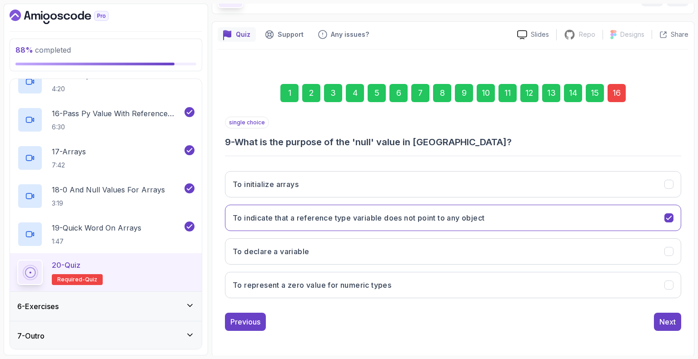
click at [483, 96] on div "10" at bounding box center [486, 93] width 18 height 18
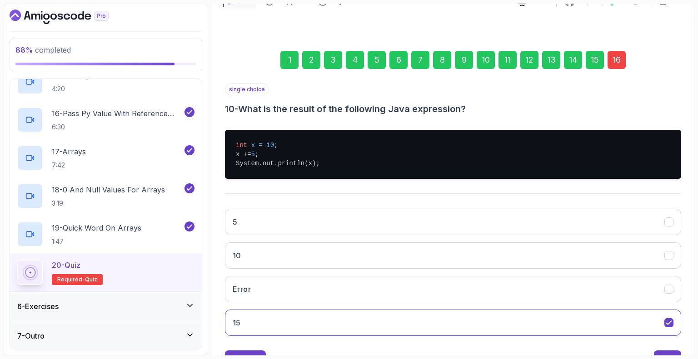
scroll to position [94, 0]
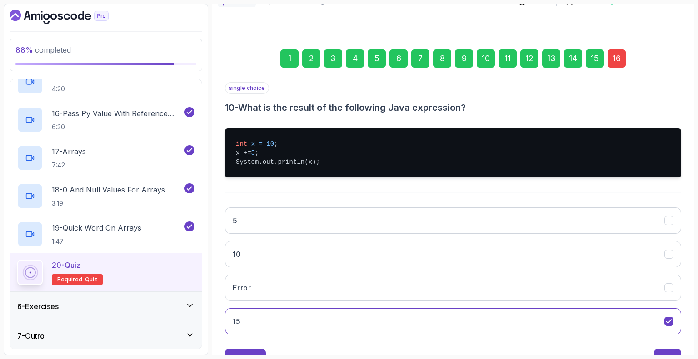
click at [511, 54] on div "11" at bounding box center [507, 59] width 18 height 18
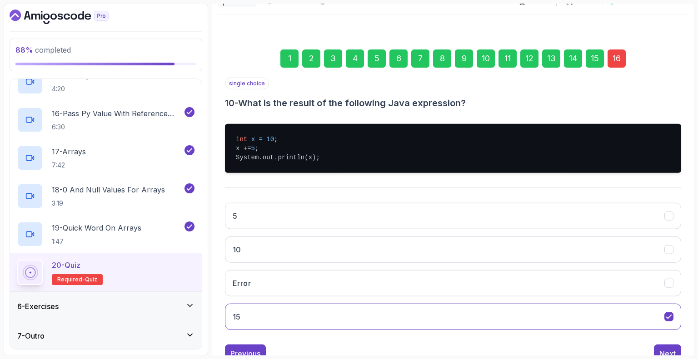
scroll to position [93, 0]
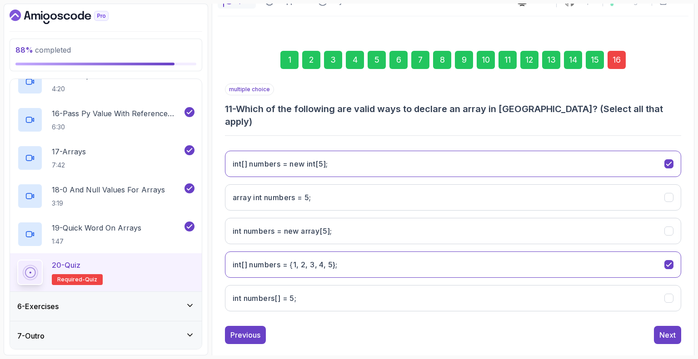
click at [525, 59] on div "12" at bounding box center [529, 60] width 18 height 18
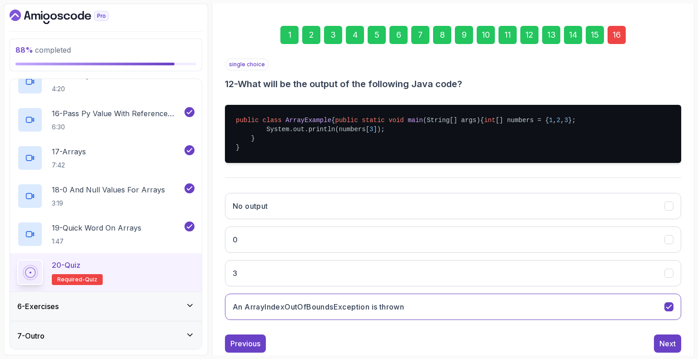
scroll to position [122, 0]
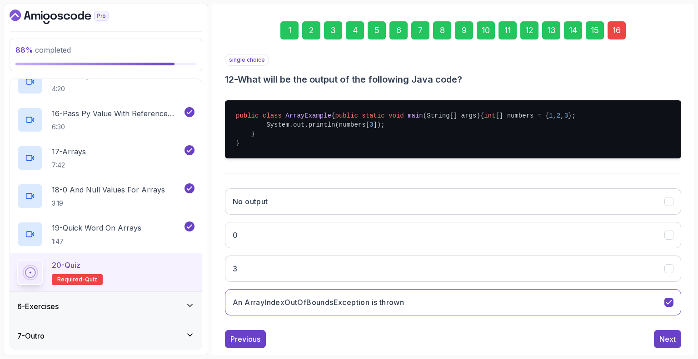
click at [547, 28] on div "13" at bounding box center [551, 30] width 18 height 18
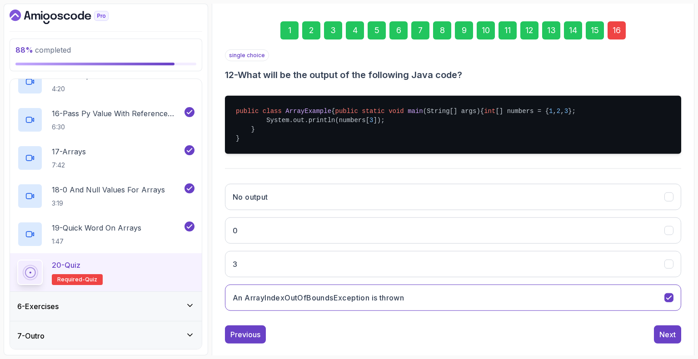
scroll to position [60, 0]
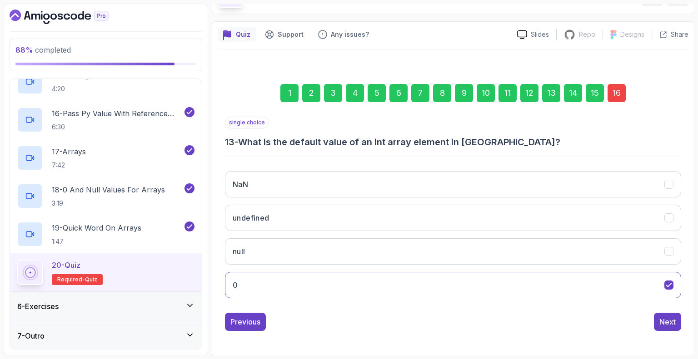
click at [565, 93] on div "14" at bounding box center [573, 93] width 18 height 18
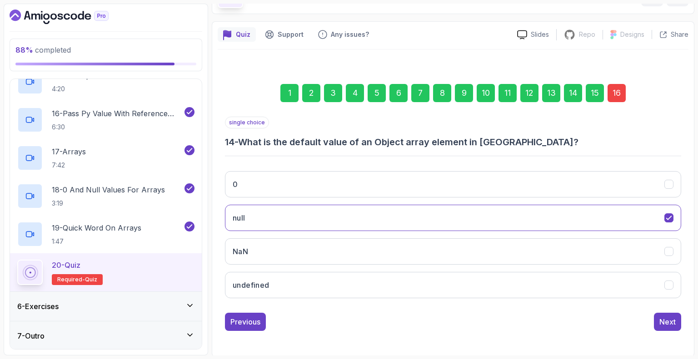
click at [591, 90] on div "15" at bounding box center [595, 93] width 18 height 18
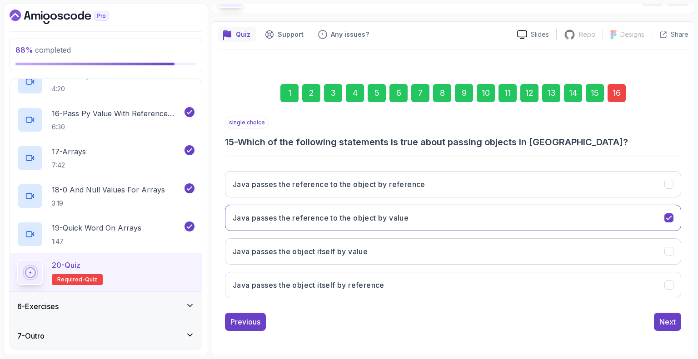
click at [608, 90] on div "16" at bounding box center [617, 93] width 18 height 18
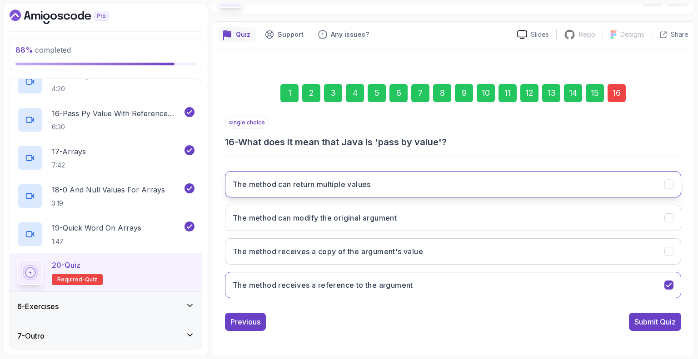
click at [668, 182] on icon "The method can return multiple values" at bounding box center [669, 184] width 9 height 9
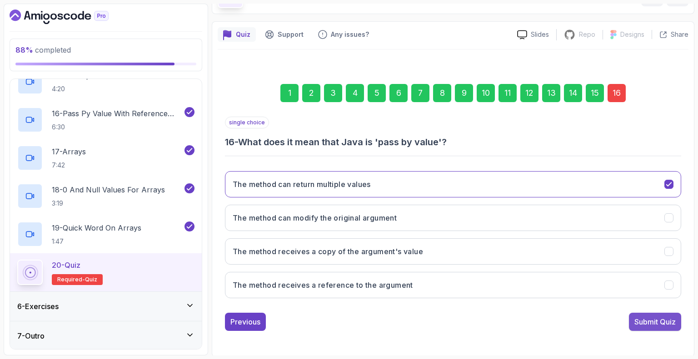
click at [649, 317] on div "Submit Quiz" at bounding box center [654, 322] width 41 height 11
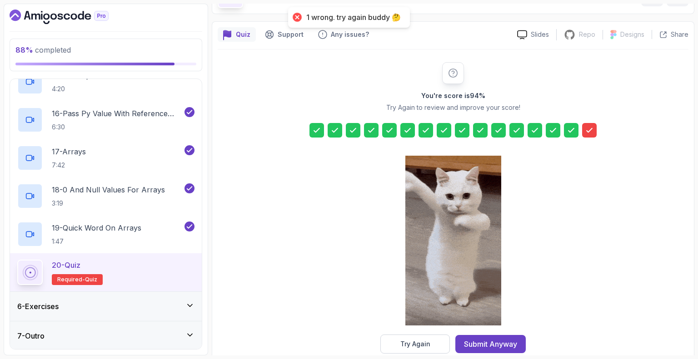
scroll to position [75, 0]
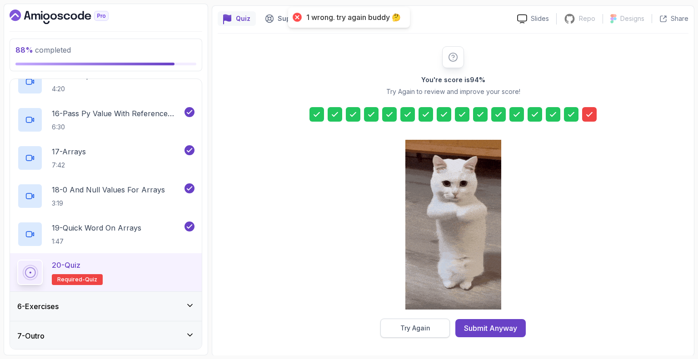
click at [424, 324] on div "Try Again" at bounding box center [415, 328] width 30 height 9
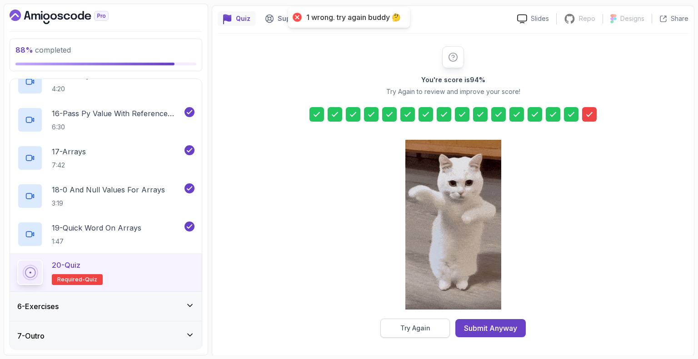
scroll to position [60, 0]
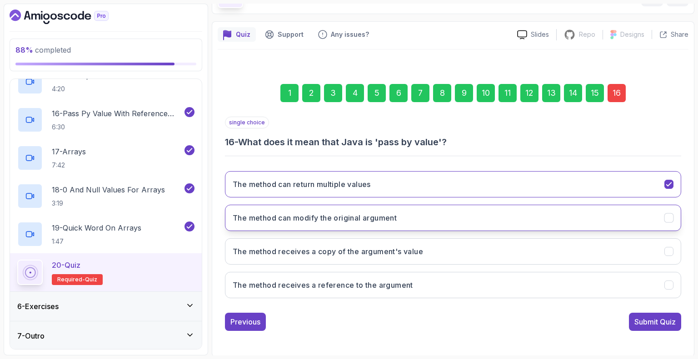
click at [667, 214] on icon "The method can modify the original argument" at bounding box center [669, 218] width 9 height 9
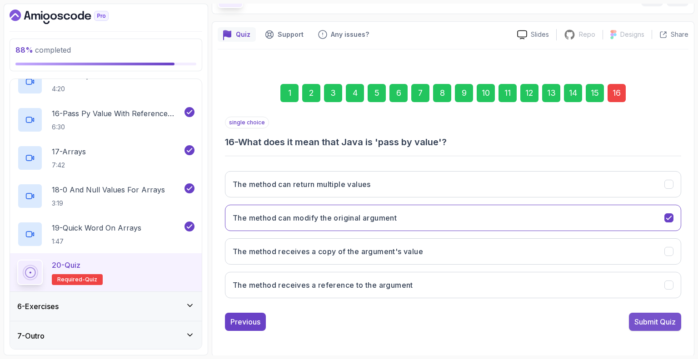
click at [645, 321] on div "Submit Quiz" at bounding box center [654, 322] width 41 height 11
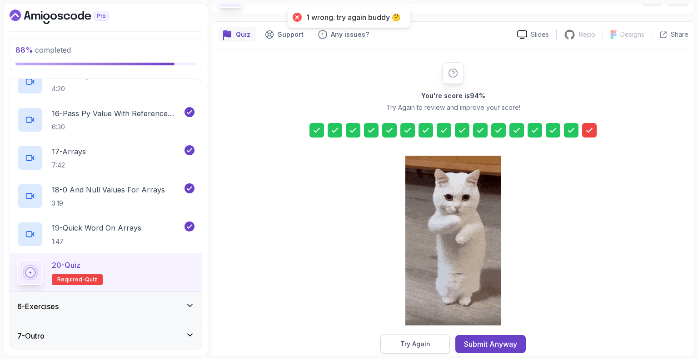
click at [427, 340] on div "Try Again" at bounding box center [415, 344] width 30 height 9
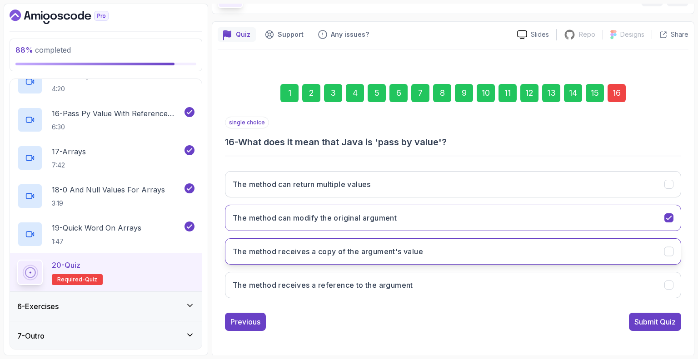
click at [666, 250] on icon "The method receives a copy of the argument's value" at bounding box center [669, 252] width 9 height 9
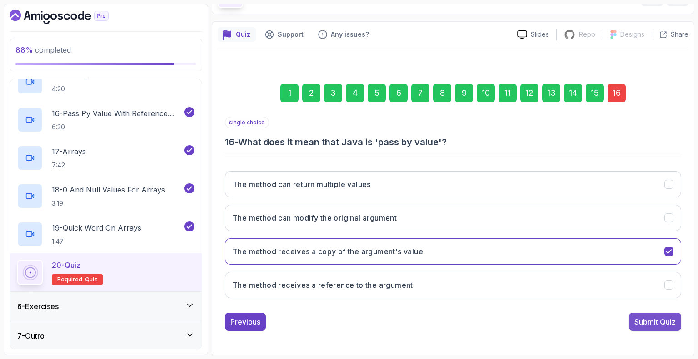
click at [640, 319] on div "Submit Quiz" at bounding box center [654, 322] width 41 height 11
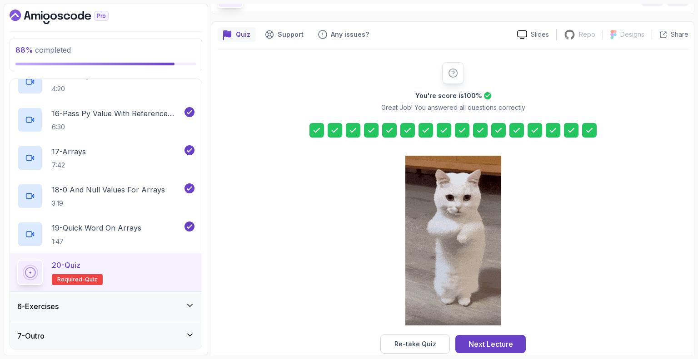
scroll to position [75, 0]
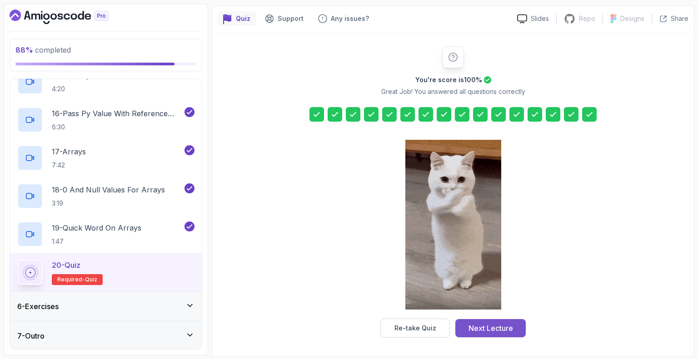
click at [481, 327] on div "Next Lecture" at bounding box center [491, 328] width 45 height 11
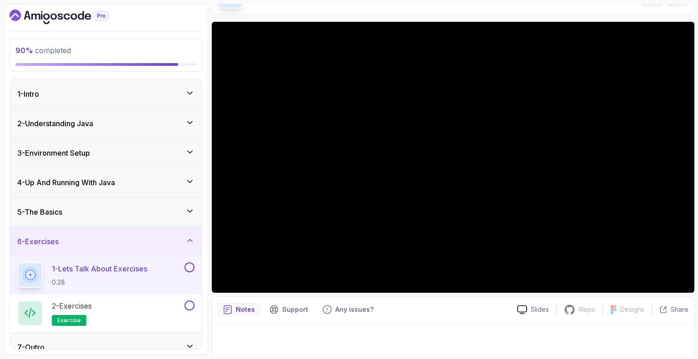
scroll to position [11, 0]
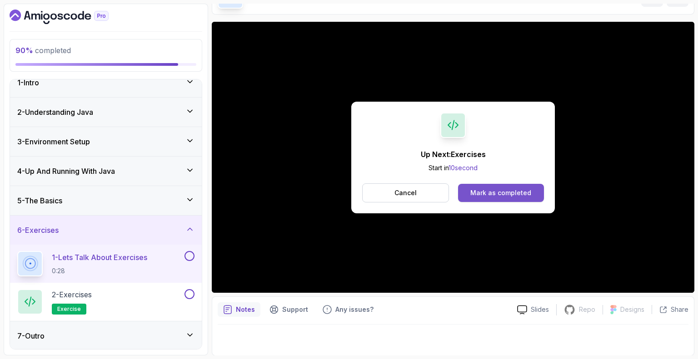
click at [498, 192] on div "Mark as completed" at bounding box center [500, 193] width 61 height 9
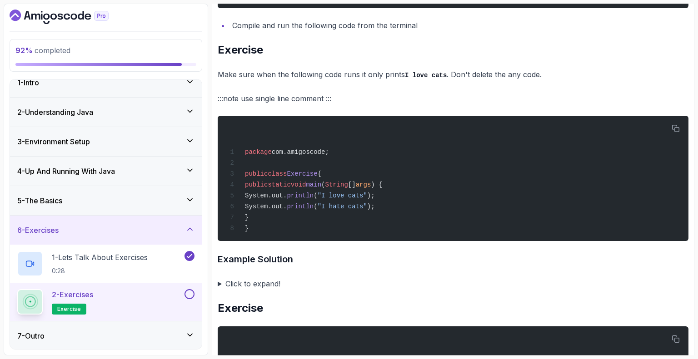
scroll to position [389, 0]
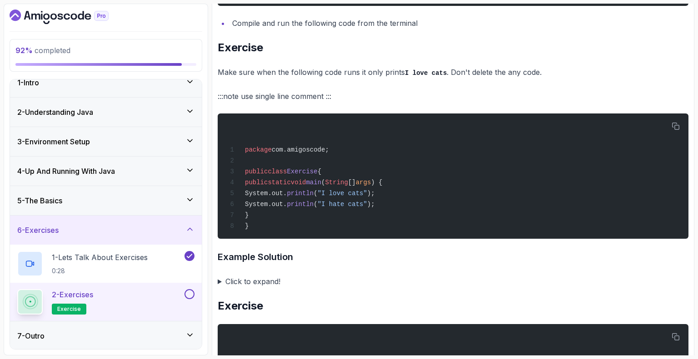
click at [218, 279] on summary "Click to expand!" at bounding box center [453, 281] width 471 height 13
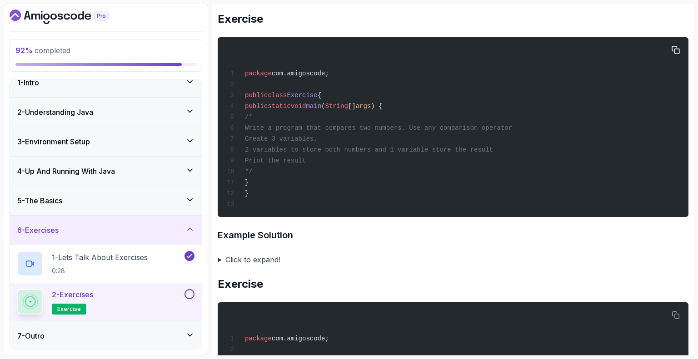
scroll to position [828, 0]
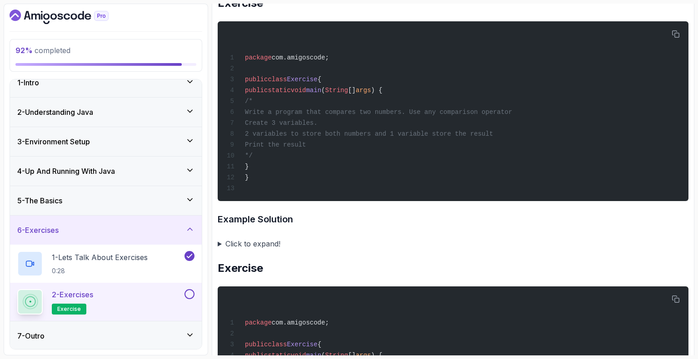
click at [238, 244] on summary "Click to expand!" at bounding box center [453, 244] width 471 height 13
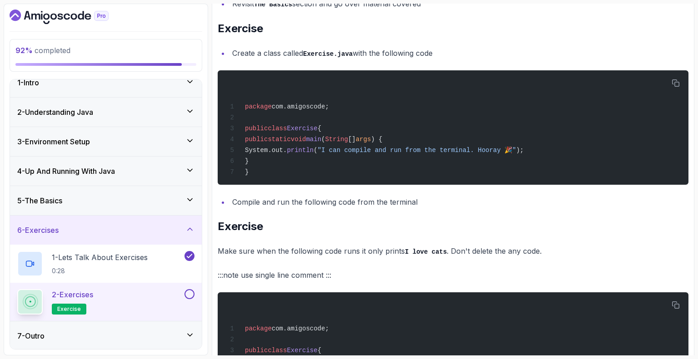
scroll to position [0, 0]
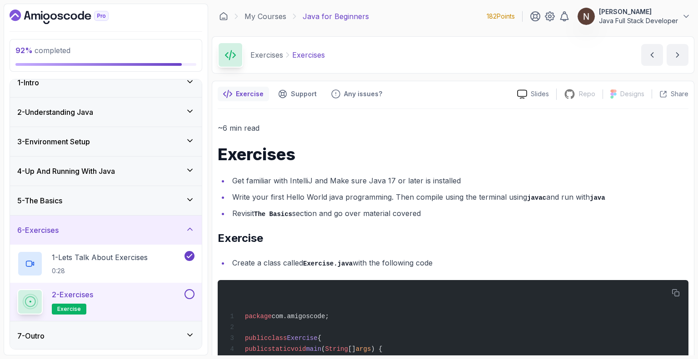
click at [190, 294] on button at bounding box center [189, 294] width 10 height 10
click at [131, 342] on div "7 - Outro" at bounding box center [106, 336] width 192 height 29
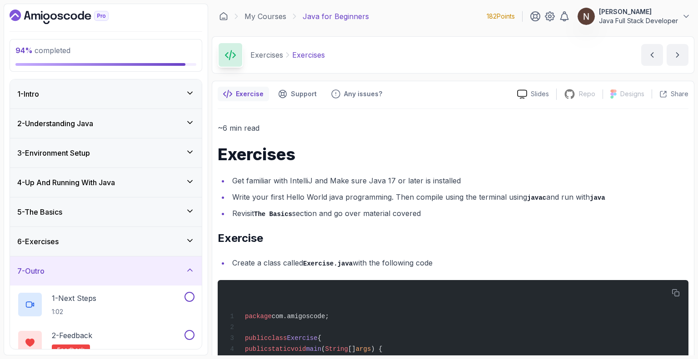
scroll to position [50, 0]
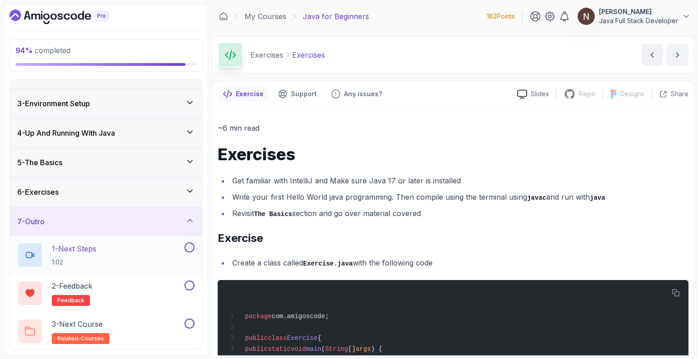
click at [82, 247] on p "1 - Next Steps" at bounding box center [74, 249] width 45 height 11
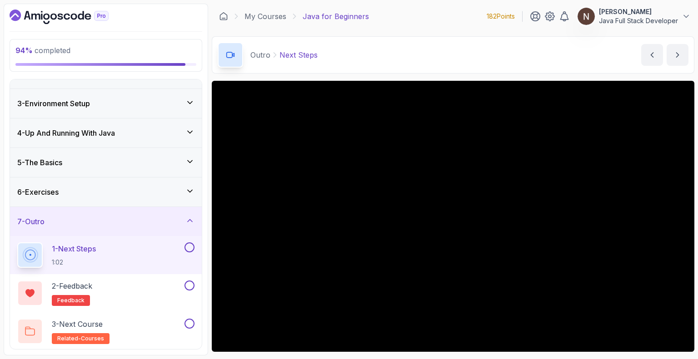
scroll to position [59, 0]
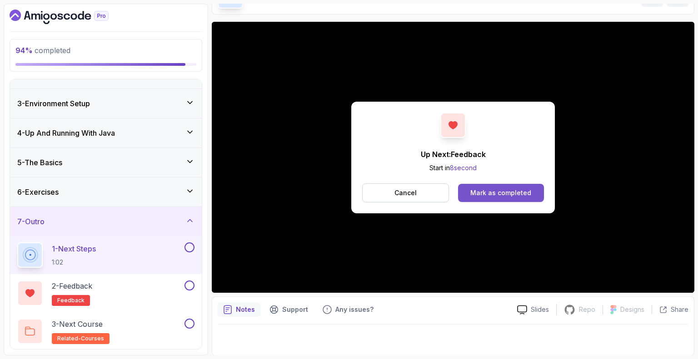
click at [505, 193] on div "Mark as completed" at bounding box center [500, 193] width 61 height 9
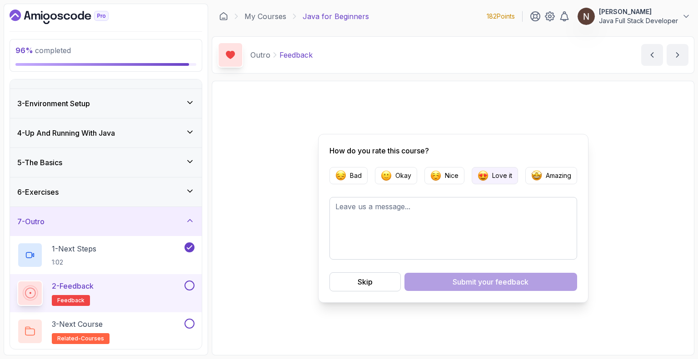
click at [507, 171] on p "Love it" at bounding box center [502, 175] width 20 height 9
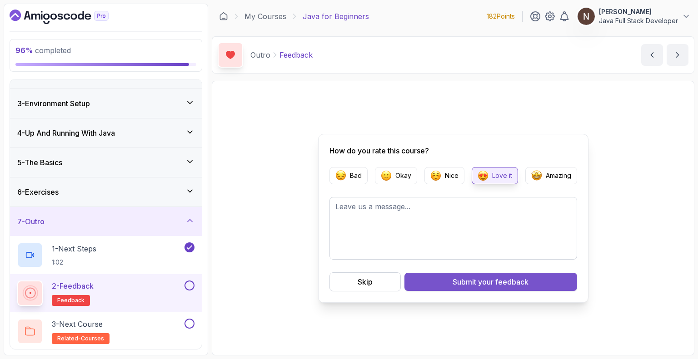
click at [476, 281] on div "Submit your feedback" at bounding box center [491, 282] width 76 height 11
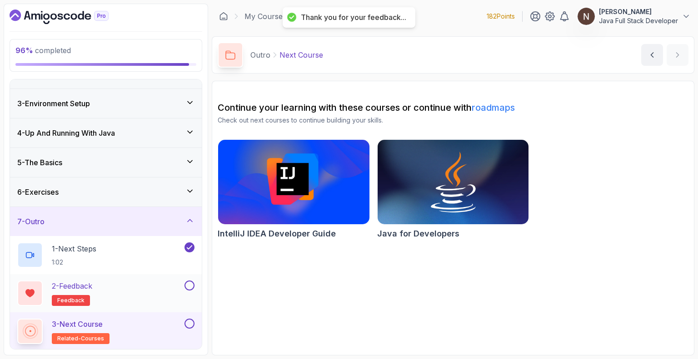
click at [88, 283] on p "2 - Feedback" at bounding box center [72, 286] width 40 height 11
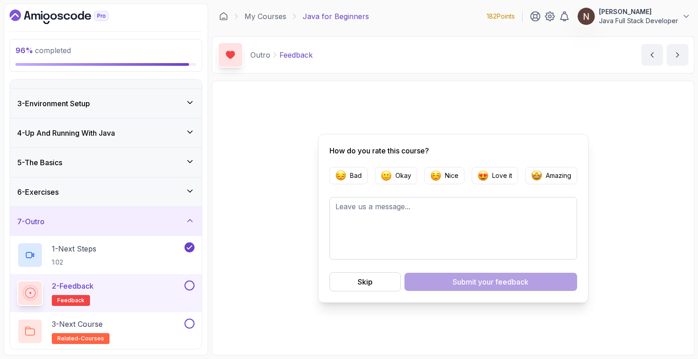
click at [189, 283] on button at bounding box center [189, 286] width 10 height 10
click at [90, 319] on p "3 - Next Course" at bounding box center [77, 324] width 51 height 11
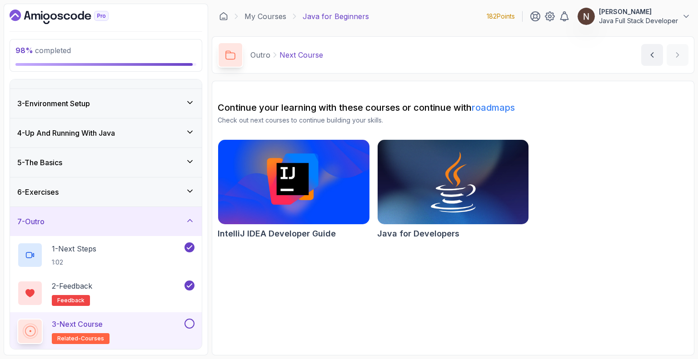
click at [191, 326] on button at bounding box center [189, 324] width 10 height 10
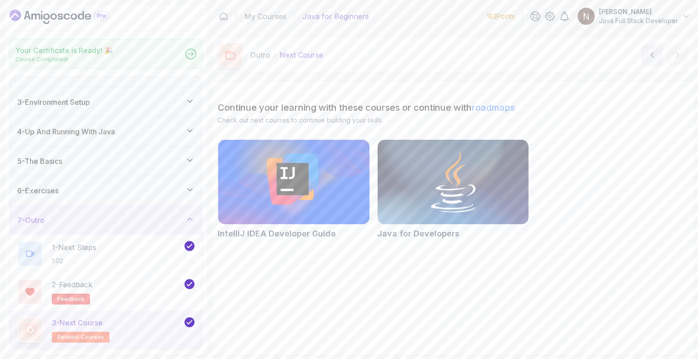
scroll to position [47, 0]
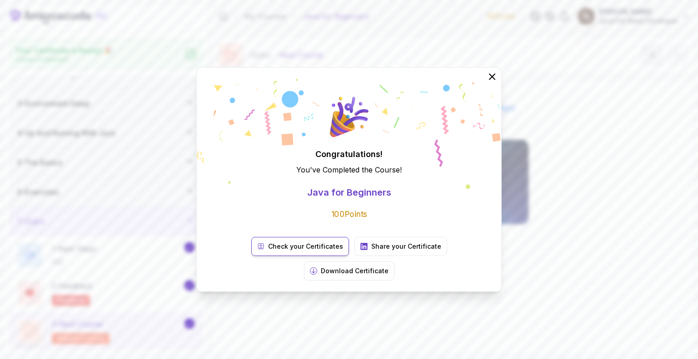
click at [268, 251] on p "Check your Certificates" at bounding box center [305, 246] width 75 height 9
click at [492, 83] on icon at bounding box center [492, 77] width 12 height 12
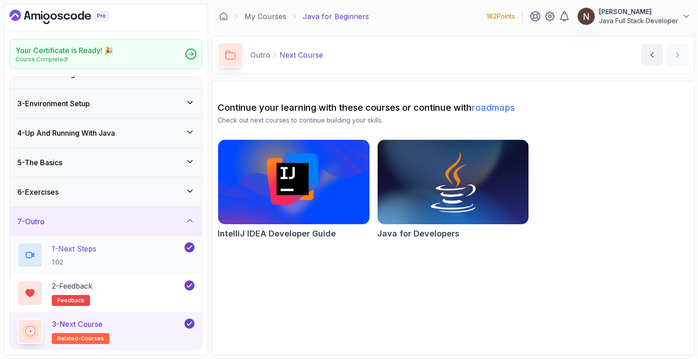
scroll to position [0, 0]
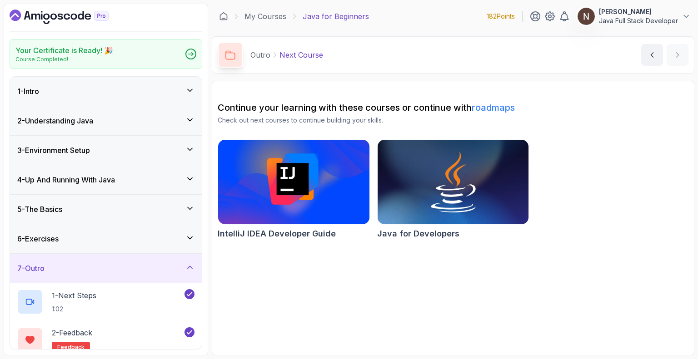
click at [155, 206] on div "5 - The Basics" at bounding box center [105, 209] width 177 height 11
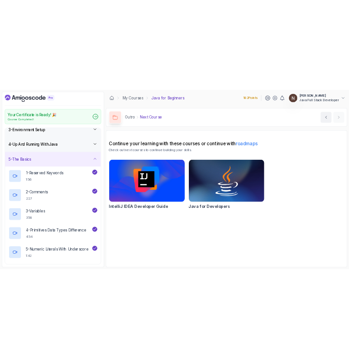
scroll to position [70, 0]
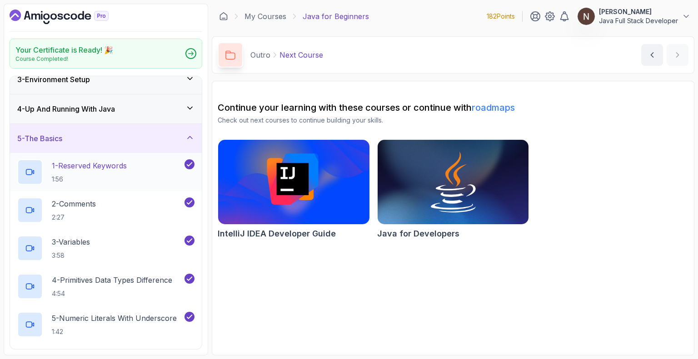
click at [101, 163] on p "1 - Reserved Keywords" at bounding box center [89, 165] width 75 height 11
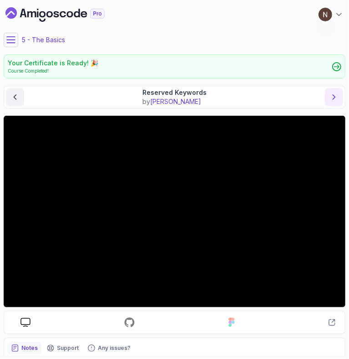
click at [336, 96] on icon "next content" at bounding box center [333, 97] width 9 height 9
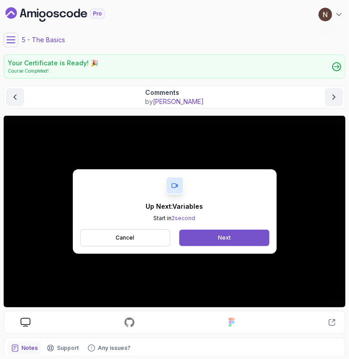
click at [214, 237] on button "Next" at bounding box center [224, 238] width 90 height 16
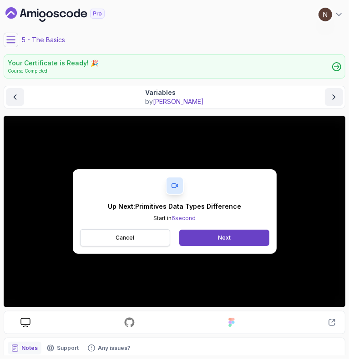
click at [140, 236] on button "Cancel" at bounding box center [125, 237] width 90 height 17
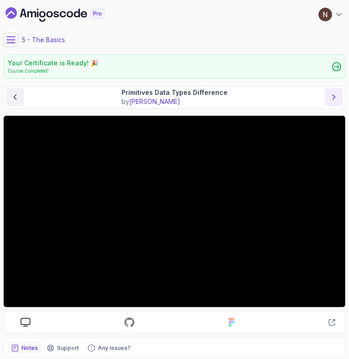
click at [334, 95] on icon "next content" at bounding box center [333, 97] width 9 height 9
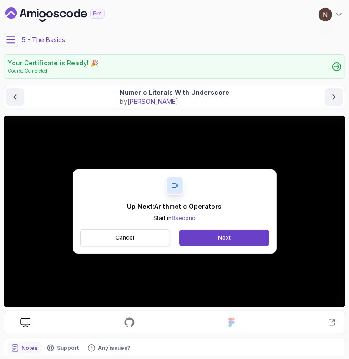
click at [126, 234] on p "Cancel" at bounding box center [124, 237] width 19 height 7
click at [224, 235] on div "Next" at bounding box center [224, 237] width 13 height 7
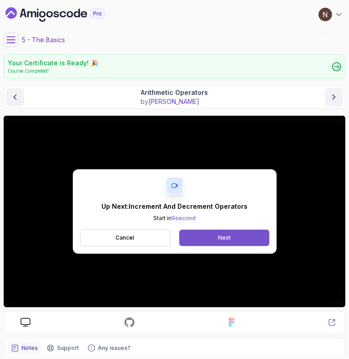
click at [227, 237] on div "Next" at bounding box center [224, 237] width 13 height 7
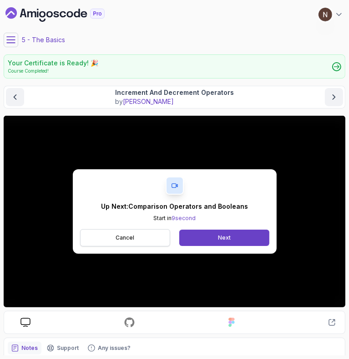
click at [118, 236] on p "Cancel" at bounding box center [124, 237] width 19 height 7
click at [227, 236] on div "Next" at bounding box center [224, 237] width 13 height 7
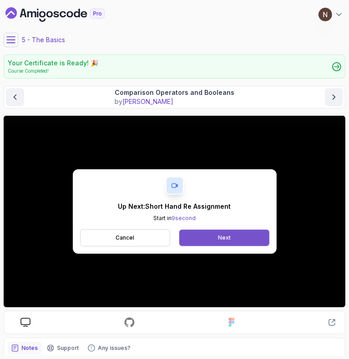
click at [220, 236] on div "Next" at bounding box center [224, 237] width 13 height 7
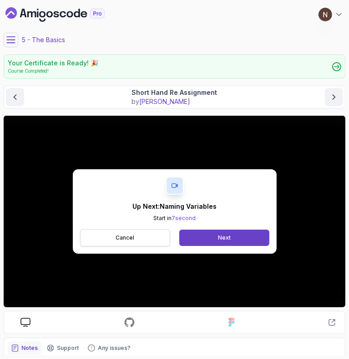
click at [123, 238] on p "Cancel" at bounding box center [124, 237] width 19 height 7
click at [218, 234] on button "Next" at bounding box center [224, 238] width 90 height 16
